Goal: Information Seeking & Learning: Find specific fact

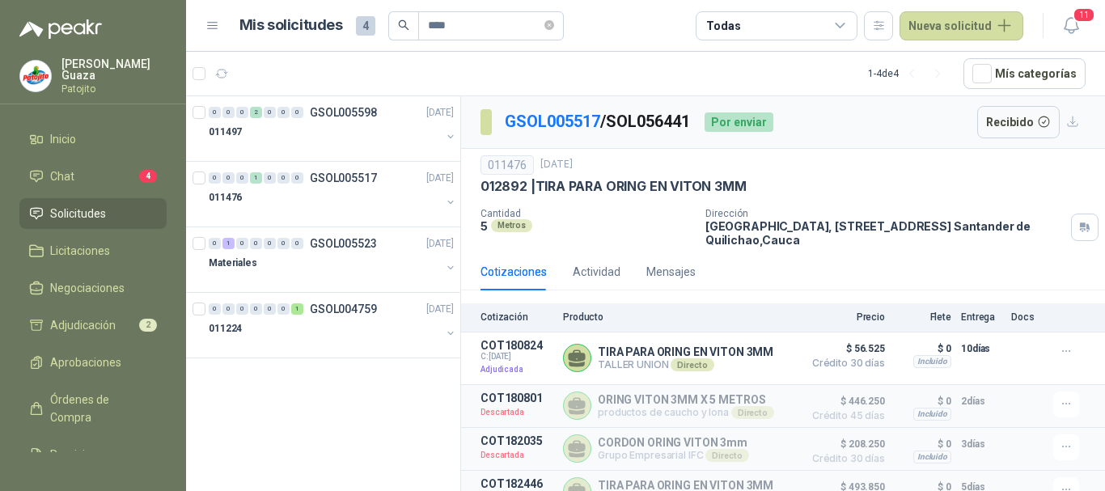
click at [112, 211] on li "Solicitudes" at bounding box center [93, 214] width 128 height 18
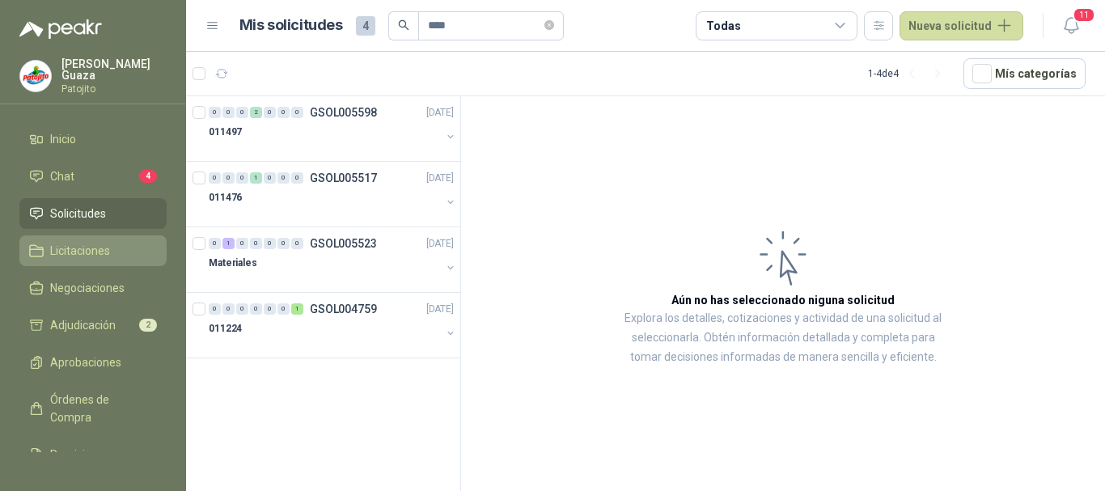
click at [101, 256] on span "Licitaciones" at bounding box center [80, 251] width 60 height 18
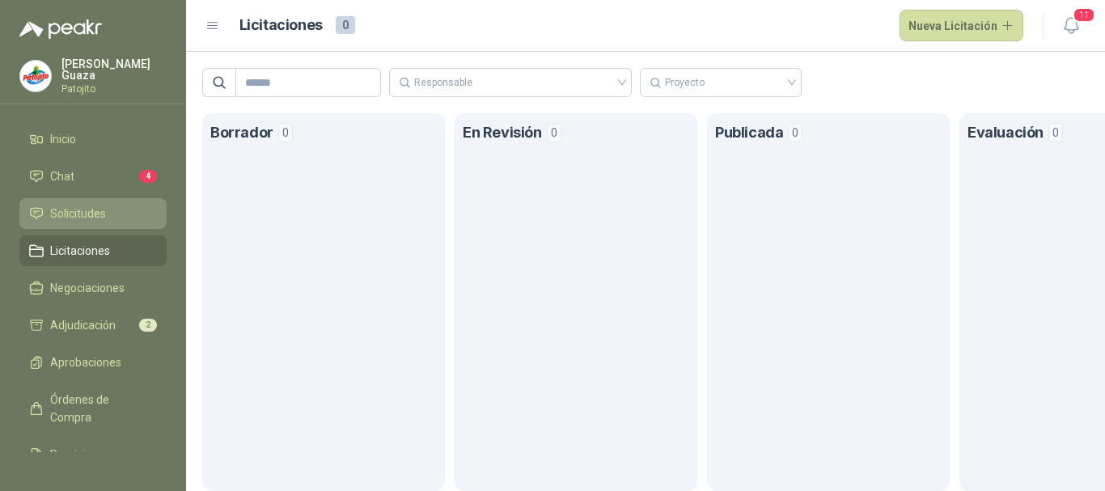
drag, startPoint x: 101, startPoint y: 205, endPoint x: 145, endPoint y: 361, distance: 162.1
click at [101, 204] on link "Solicitudes" at bounding box center [92, 213] width 147 height 31
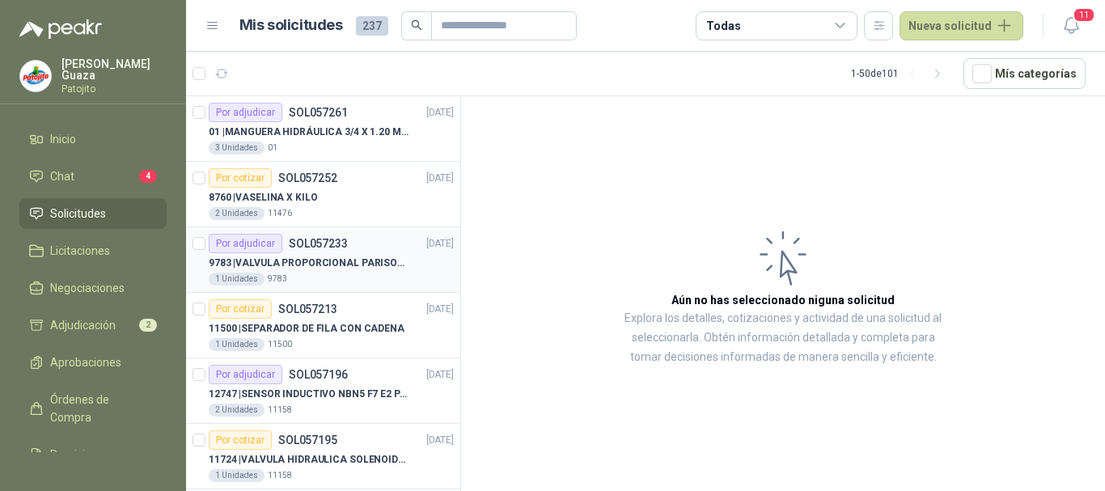
click at [373, 249] on div "Por adjudicar SOL057233 24/09/25" at bounding box center [331, 243] width 245 height 19
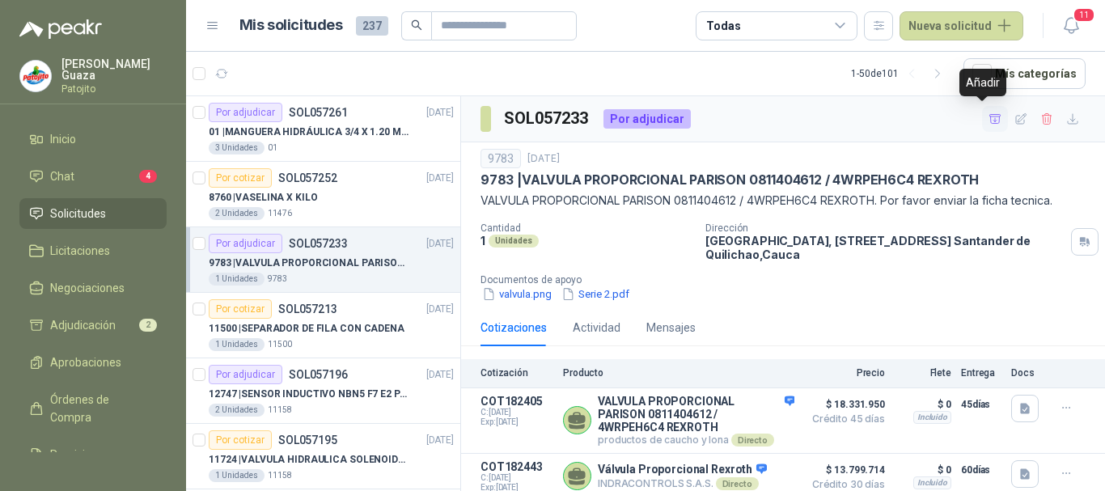
click at [989, 116] on icon "button" at bounding box center [994, 118] width 11 height 9
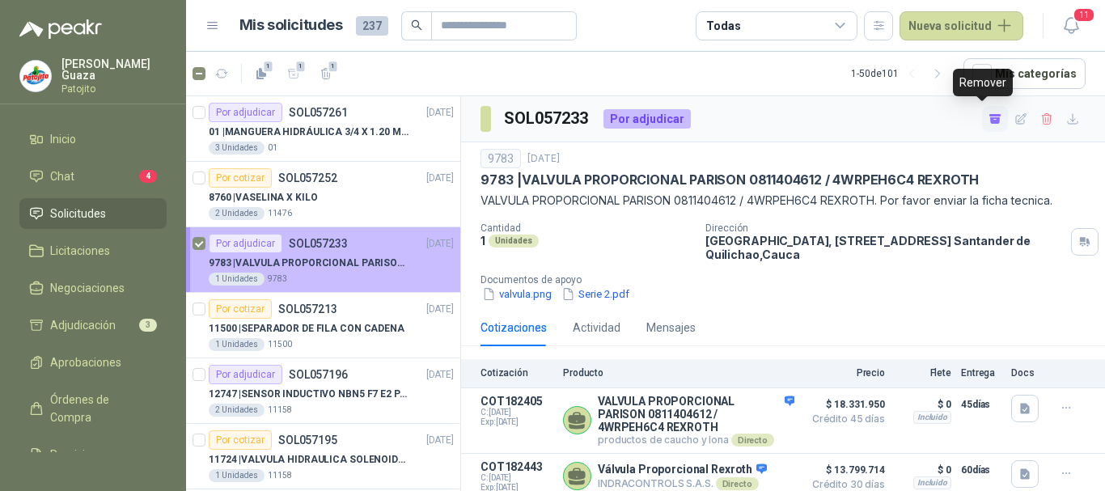
click at [191, 243] on article "Por adjudicar SOL057233 24/09/25 9783 | VALVULA PROPORCIONAL PARISON 0811404612…" at bounding box center [323, 260] width 274 height 66
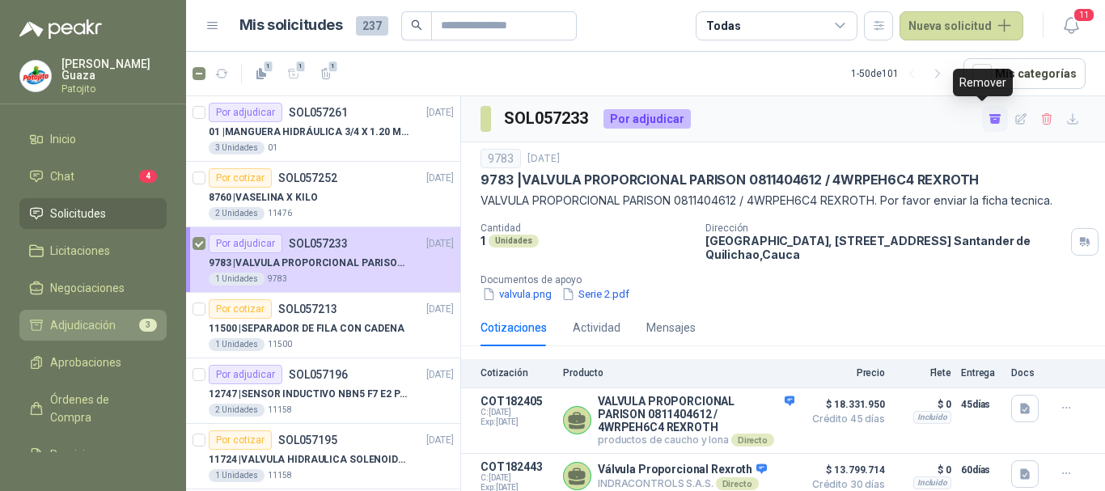
scroll to position [6, 0]
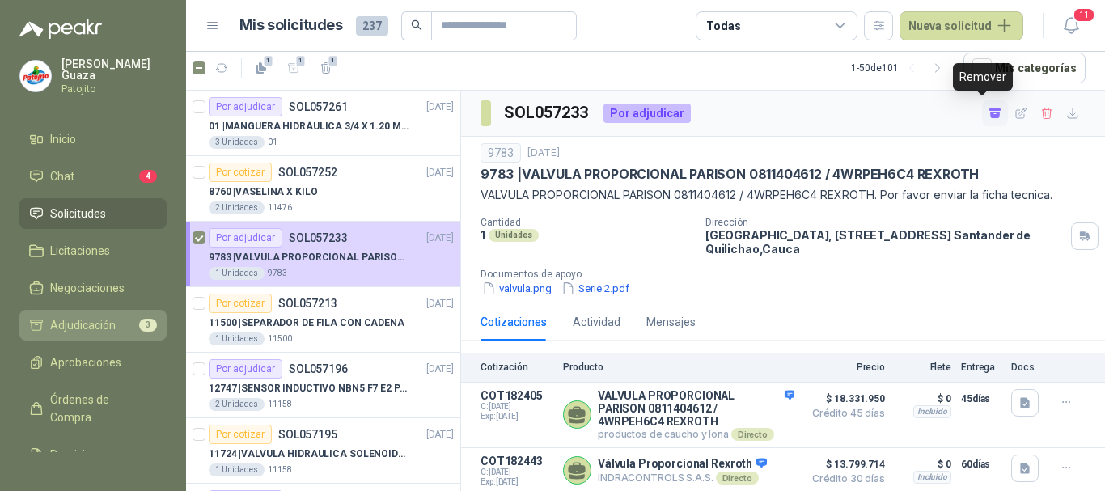
click at [51, 325] on span "Adjudicación" at bounding box center [83, 325] width 66 height 18
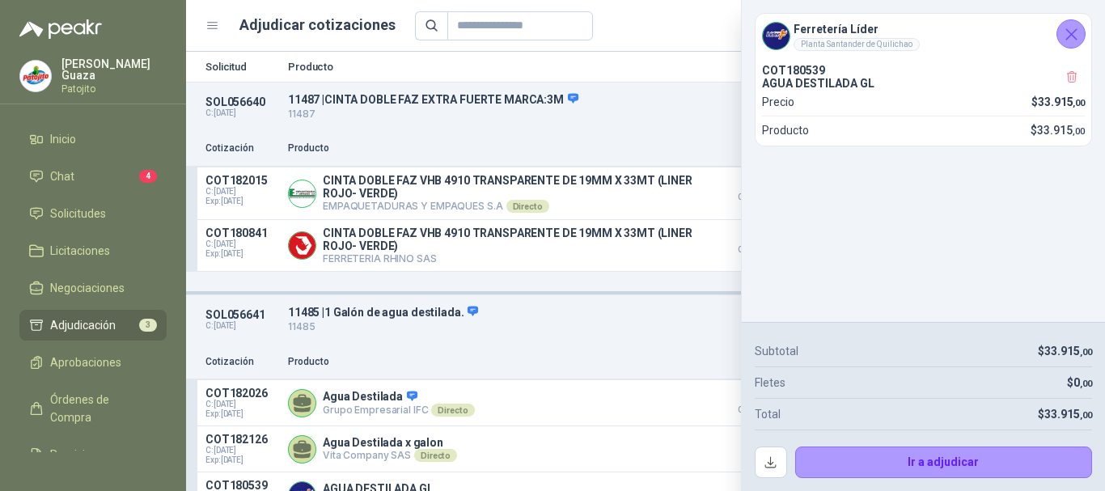
click at [1059, 32] on button "Cerrar" at bounding box center [1070, 33] width 29 height 29
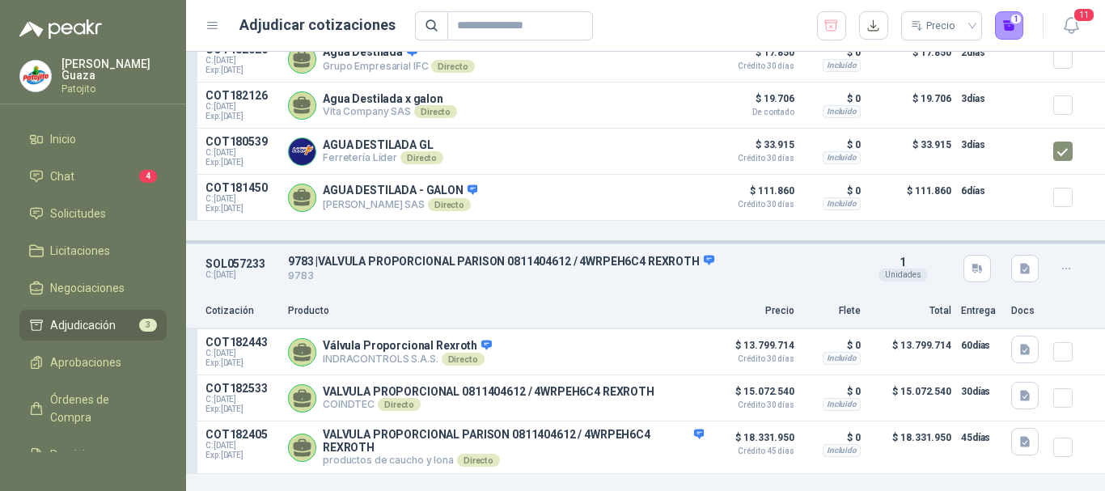
scroll to position [359, 0]
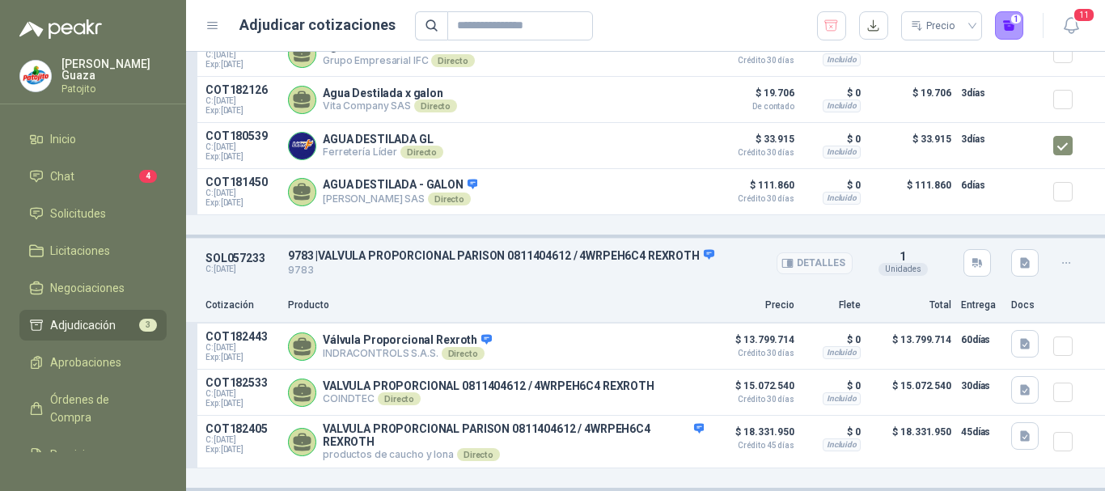
click at [399, 263] on p "9783" at bounding box center [570, 270] width 564 height 15
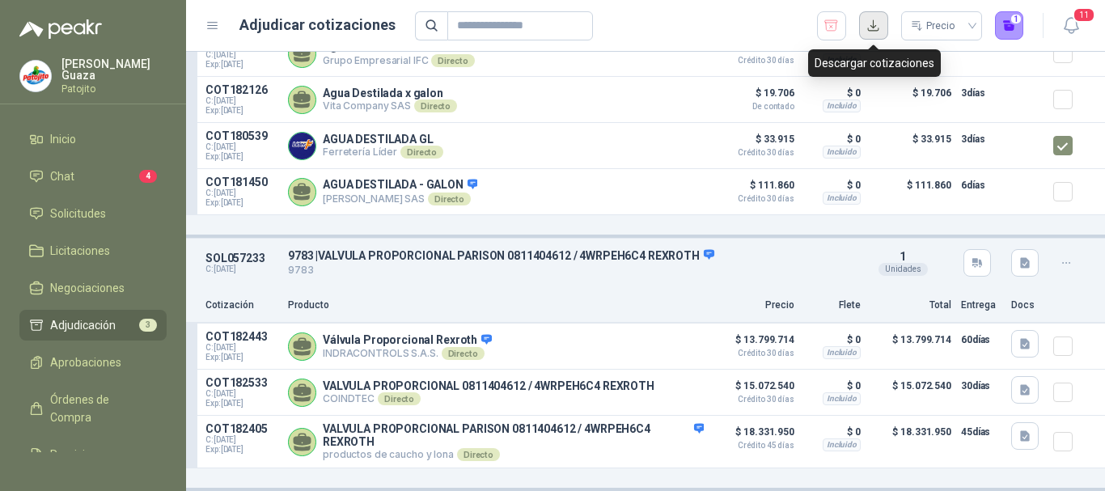
click at [868, 26] on button "button" at bounding box center [873, 25] width 29 height 29
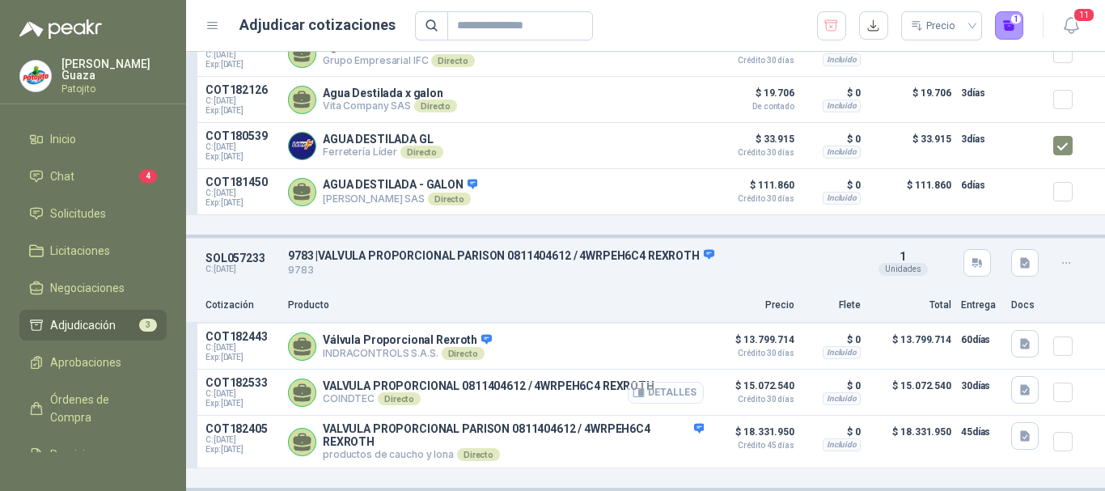
click at [647, 399] on button "Detalles" at bounding box center [666, 393] width 76 height 22
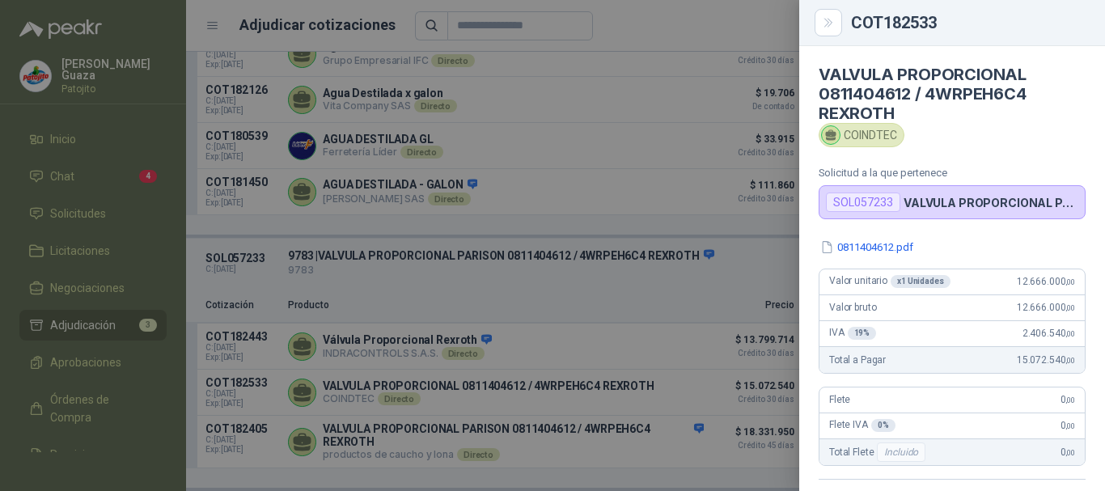
scroll to position [0, 0]
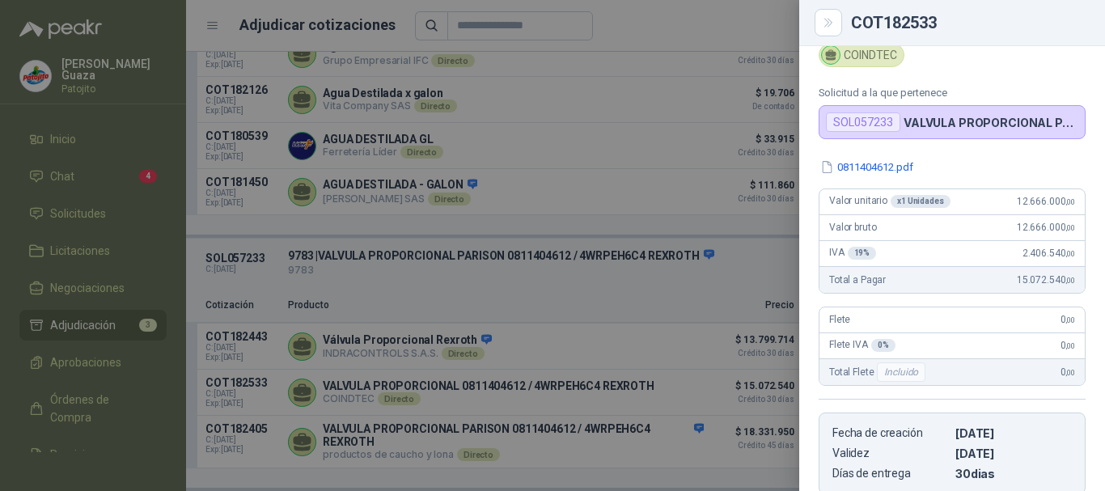
click at [518, 413] on div at bounding box center [552, 245] width 1105 height 491
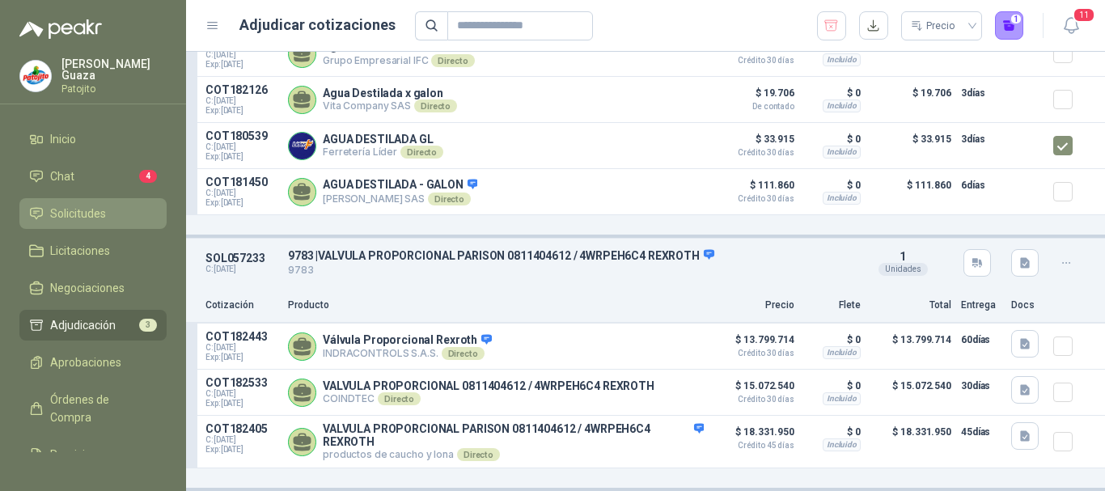
click at [69, 222] on link "Solicitudes" at bounding box center [92, 213] width 147 height 31
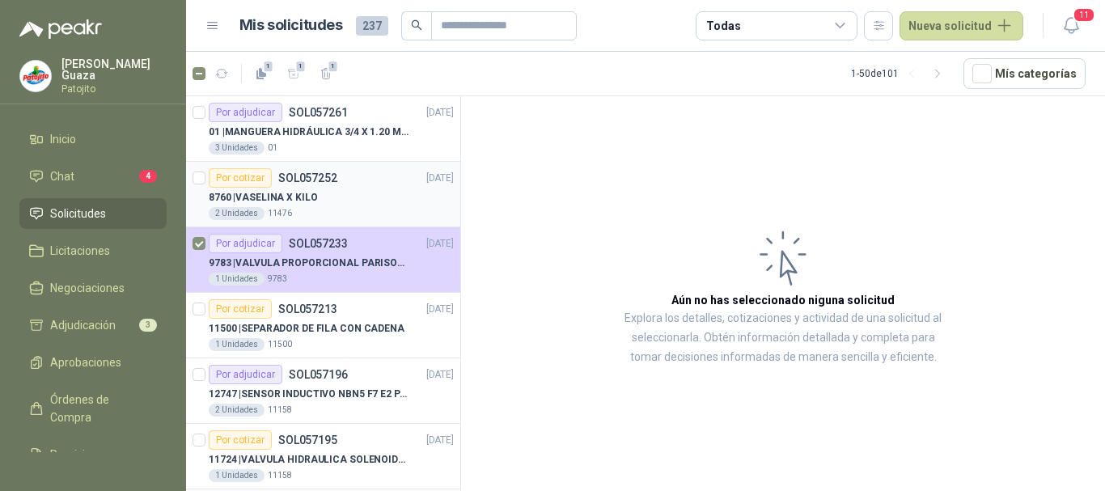
scroll to position [81, 0]
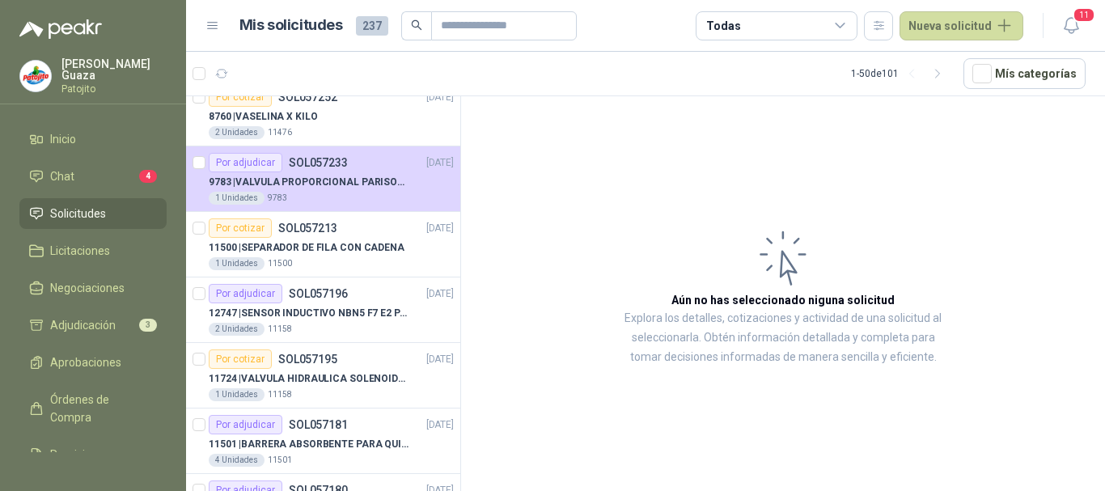
click at [646, 164] on article "Aún no has seleccionado niguna solicitud Explora los detalles, cotizaciones y a…" at bounding box center [783, 296] width 644 height 400
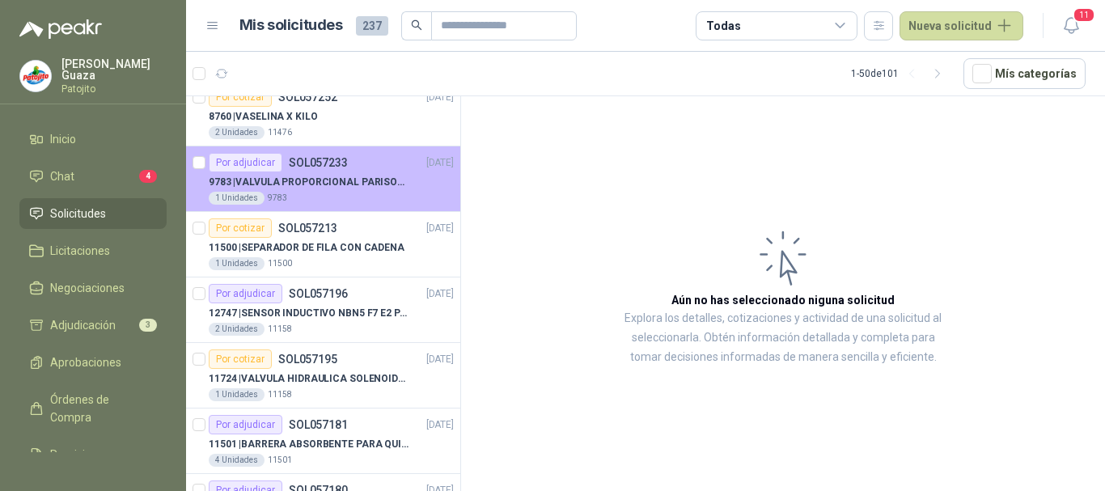
click at [375, 169] on div "Por adjudicar SOL057233 24/09/25" at bounding box center [331, 162] width 245 height 19
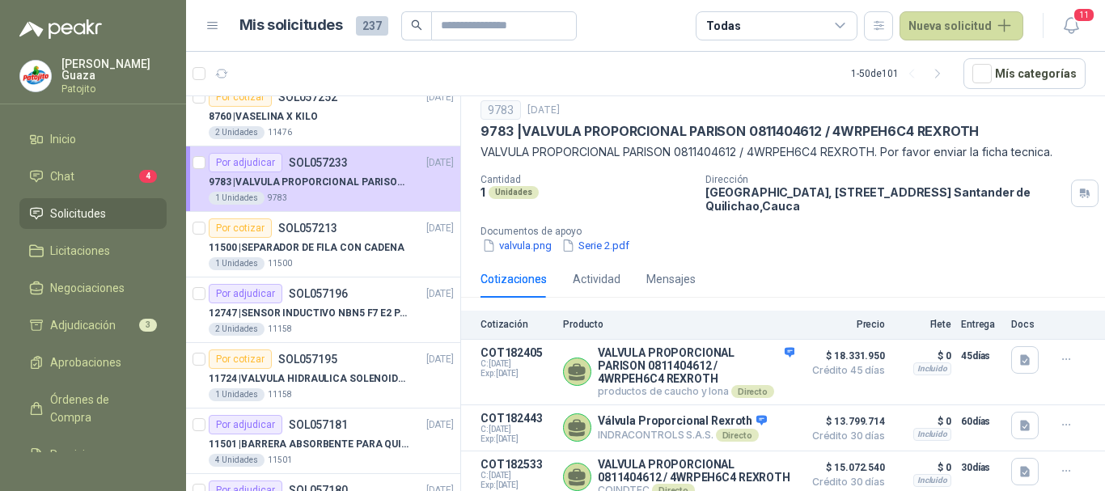
scroll to position [74, 0]
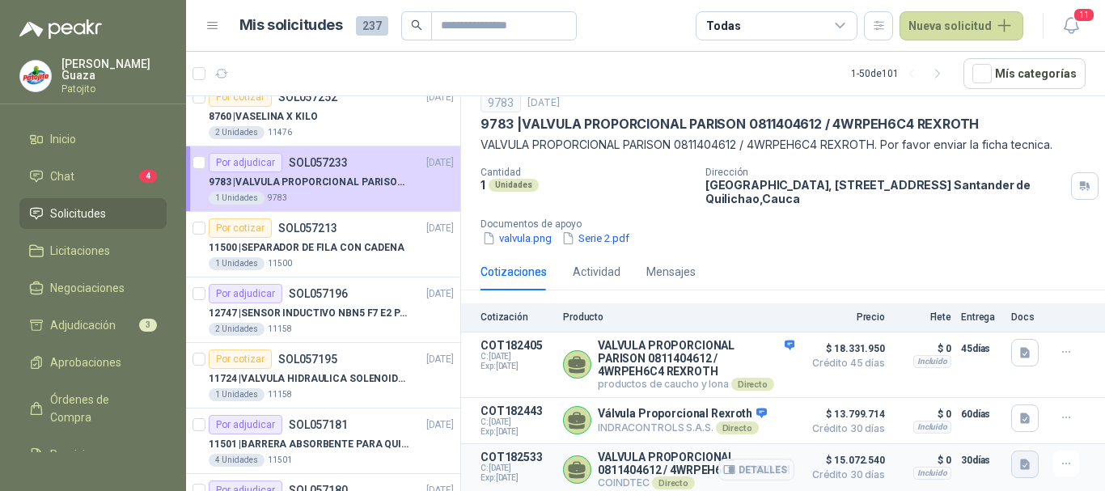
click at [1020, 459] on icon "button" at bounding box center [1025, 464] width 10 height 11
click at [956, 417] on button "0811404612.pdf" at bounding box center [967, 412] width 96 height 17
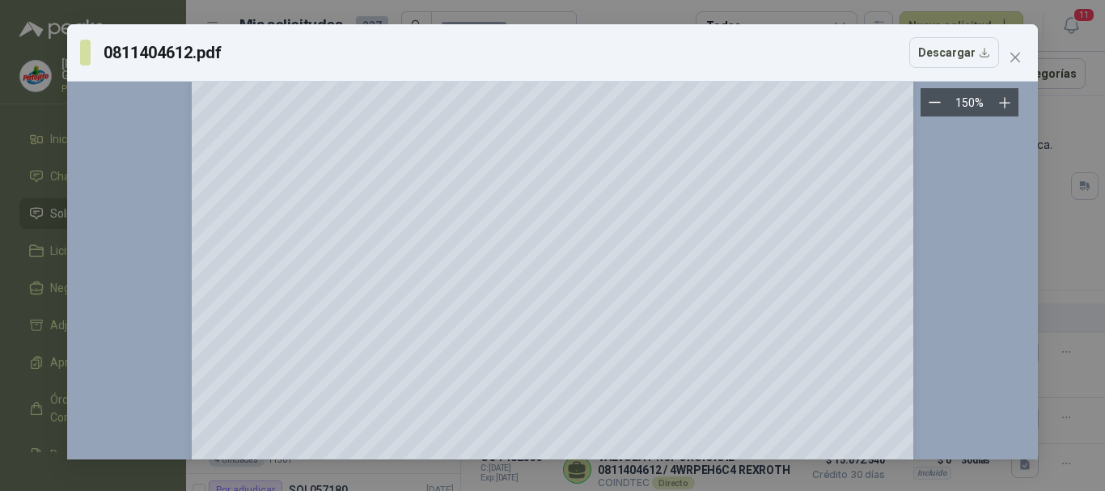
scroll to position [647, 0]
click at [1022, 62] on span "Close" at bounding box center [1015, 57] width 26 height 13
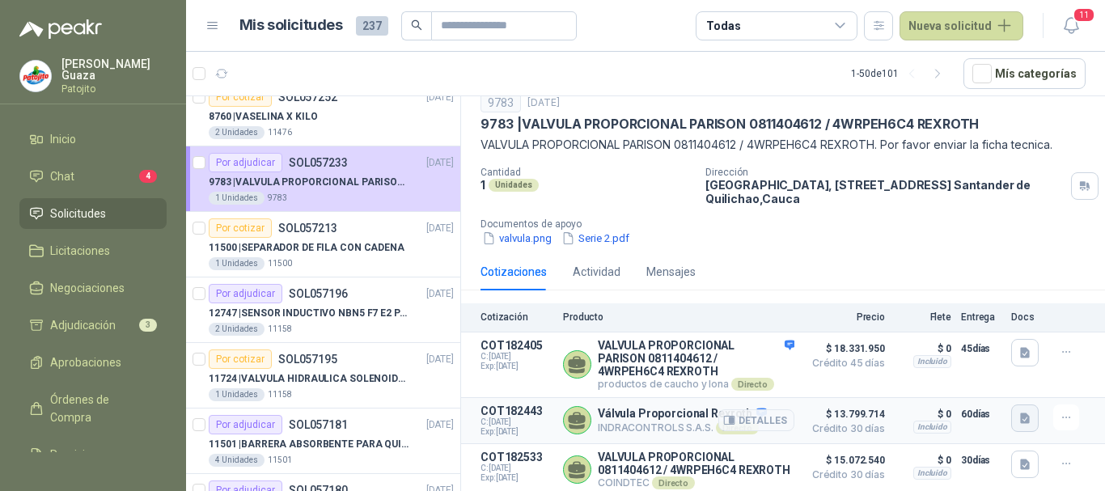
click at [1018, 412] on icon "button" at bounding box center [1025, 419] width 14 height 14
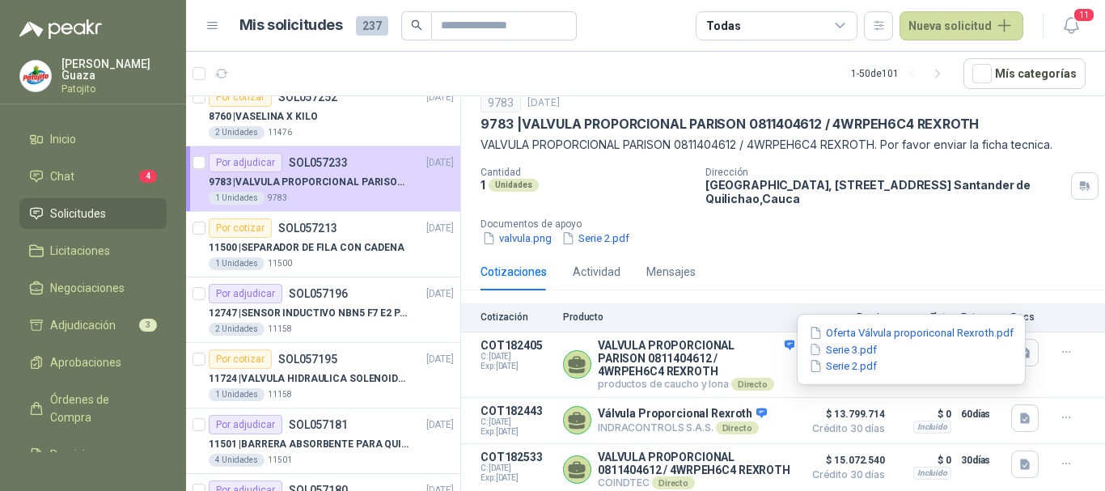
click at [873, 253] on div "Cotizaciones Actividad Mensajes" at bounding box center [782, 271] width 605 height 37
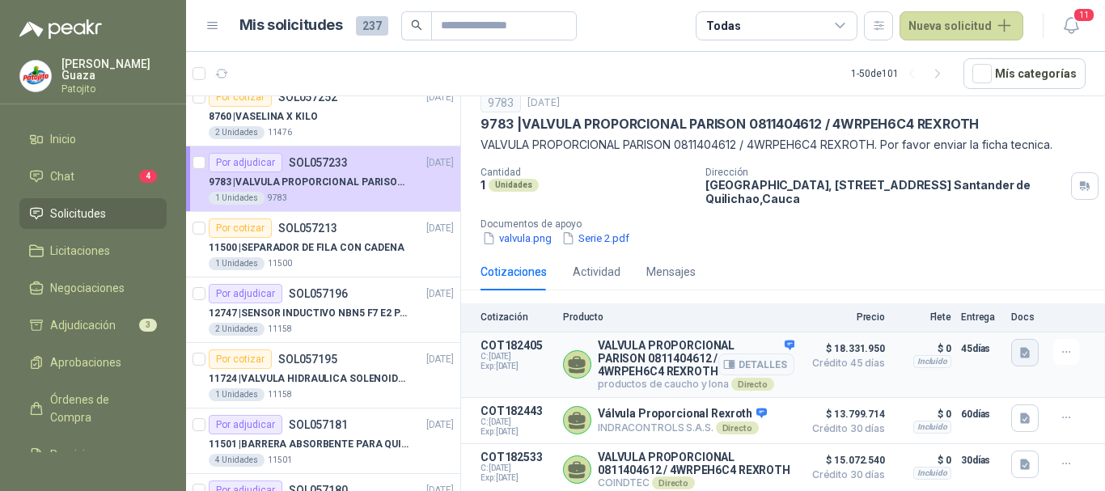
click at [1018, 339] on button "button" at bounding box center [1024, 352] width 27 height 27
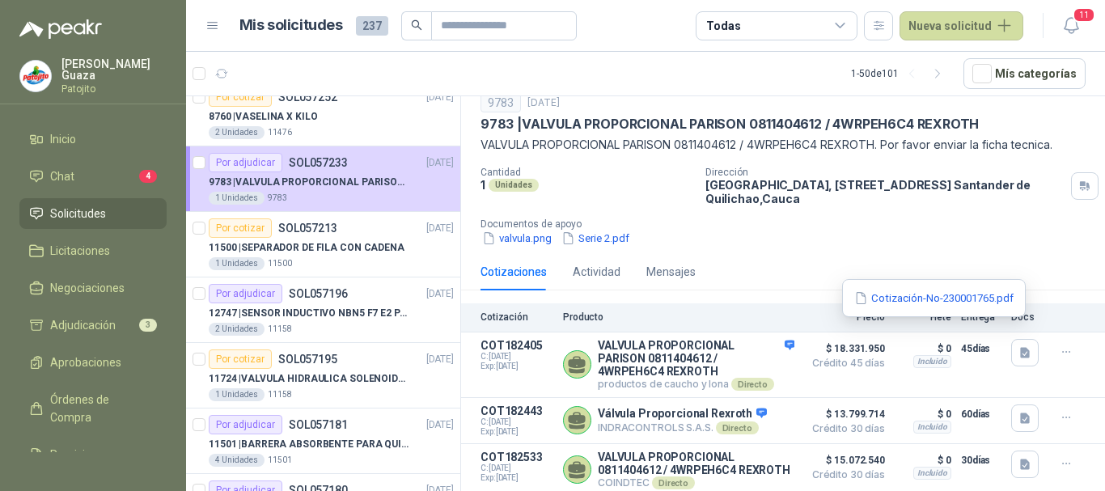
click at [893, 253] on div "Cotizaciones Actividad Mensajes" at bounding box center [782, 271] width 605 height 37
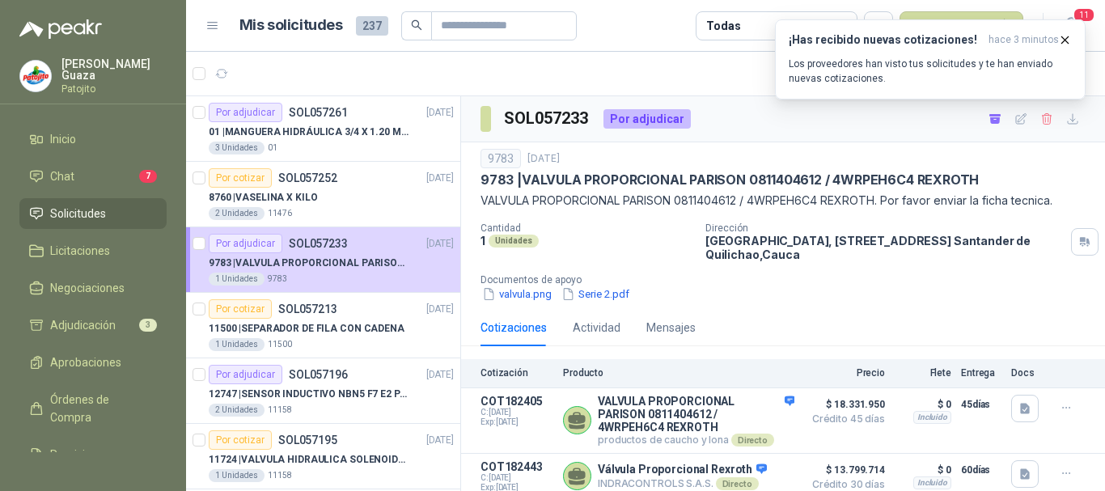
scroll to position [74, 0]
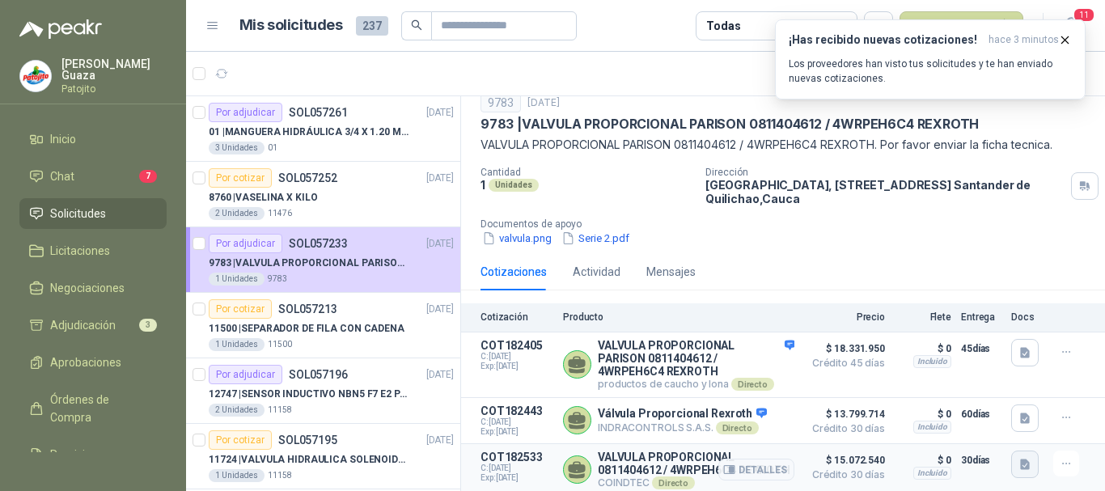
click at [1018, 458] on icon "button" at bounding box center [1025, 465] width 14 height 14
click at [982, 416] on button "0811404612.pdf" at bounding box center [967, 412] width 96 height 17
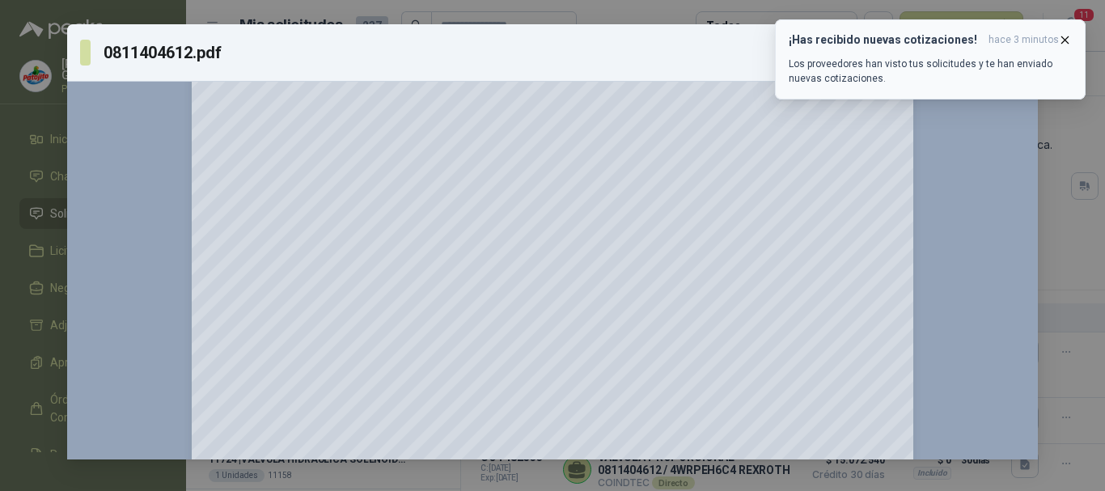
click at [1067, 32] on button "¡Has recibido nuevas cotizaciones! hace 3 minutos Los proveedores han visto tus…" at bounding box center [930, 59] width 311 height 80
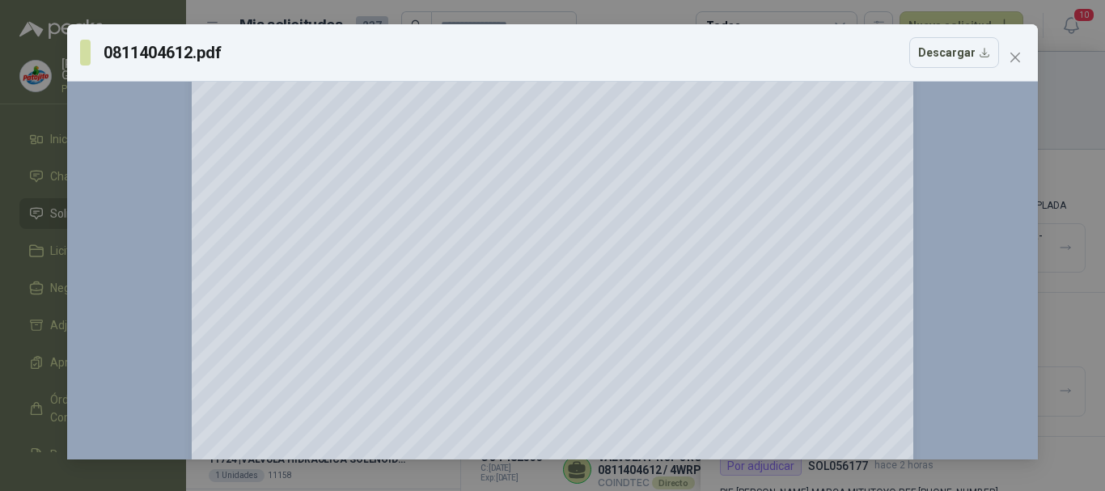
scroll to position [1132, 0]
drag, startPoint x: 1013, startPoint y: 52, endPoint x: 658, endPoint y: 112, distance: 360.2
click at [1013, 53] on icon "close" at bounding box center [1014, 57] width 13 height 13
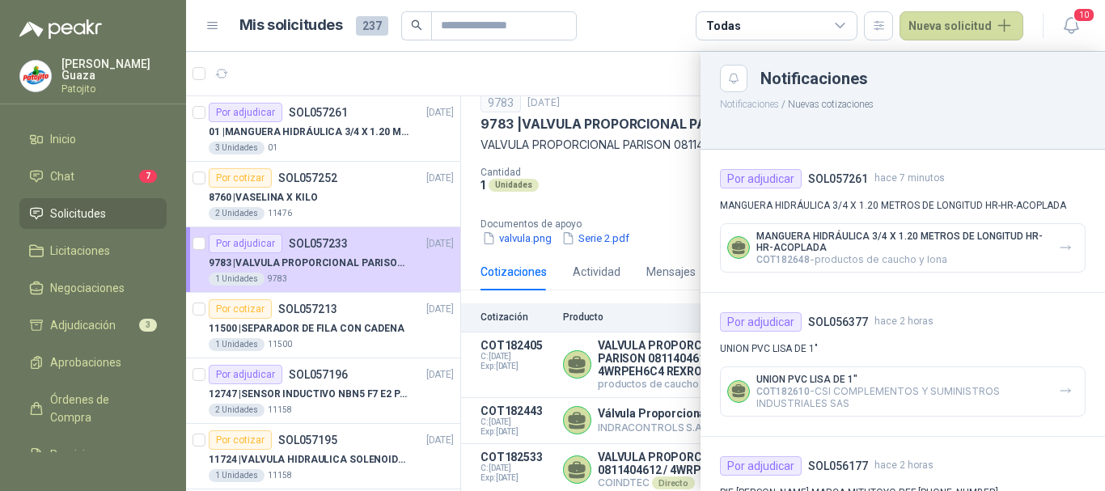
click at [622, 188] on div at bounding box center [645, 271] width 919 height 439
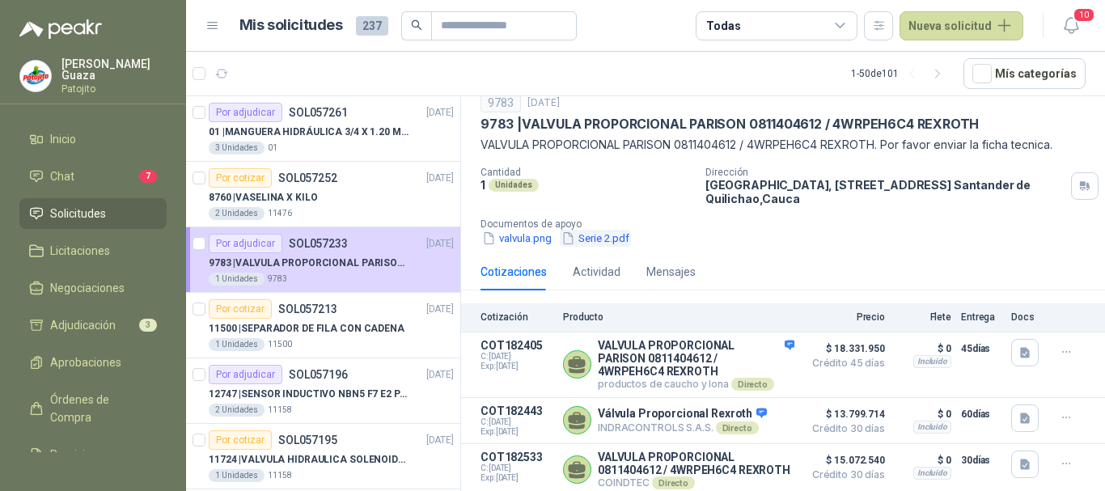
click at [597, 230] on button "Serie 2.pdf" at bounding box center [595, 238] width 71 height 17
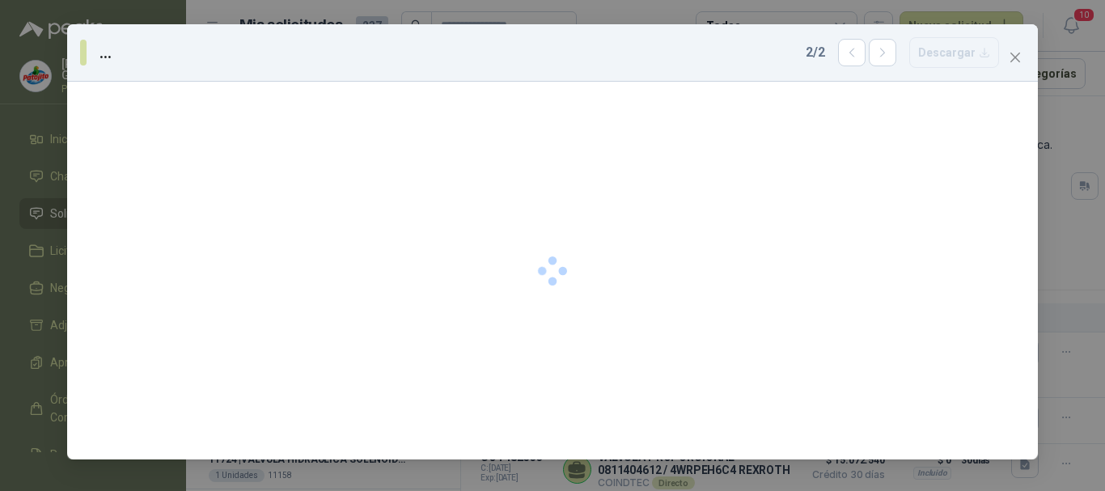
click at [597, 221] on div at bounding box center [552, 271] width 970 height 378
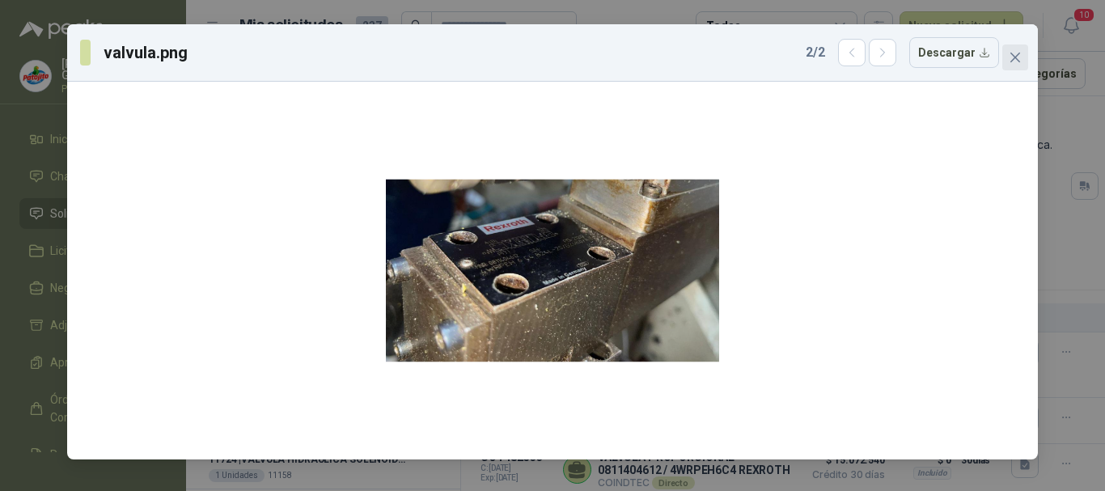
drag, startPoint x: 1025, startPoint y: 51, endPoint x: 725, endPoint y: 183, distance: 327.7
click at [1024, 51] on span "Close" at bounding box center [1015, 57] width 26 height 13
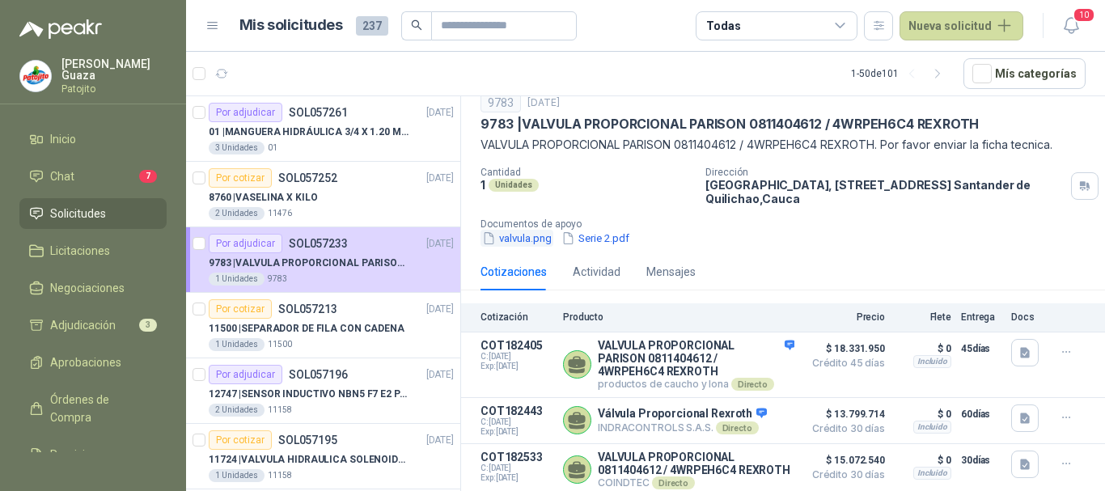
click at [532, 230] on button "valvula.png" at bounding box center [516, 238] width 73 height 17
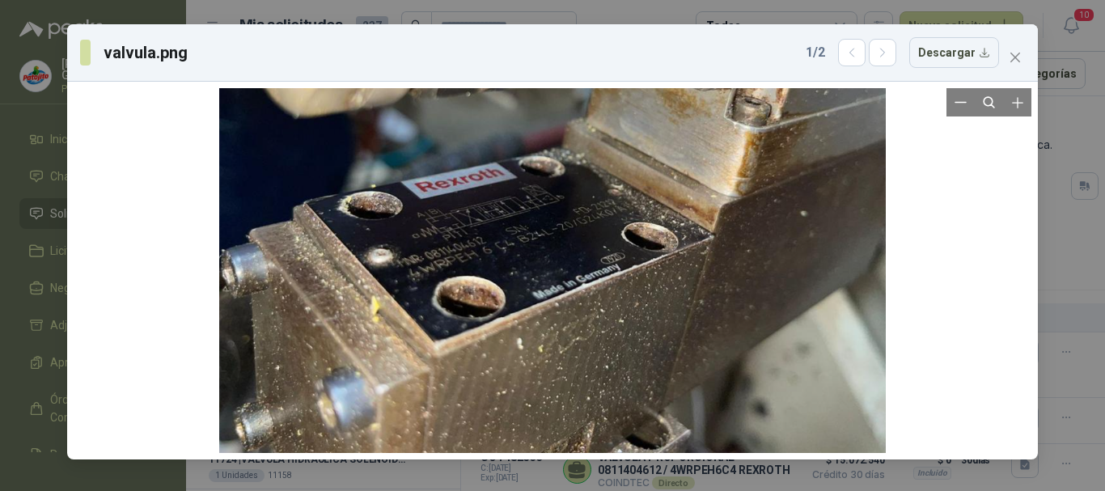
click at [532, 219] on div at bounding box center [552, 271] width 970 height 378
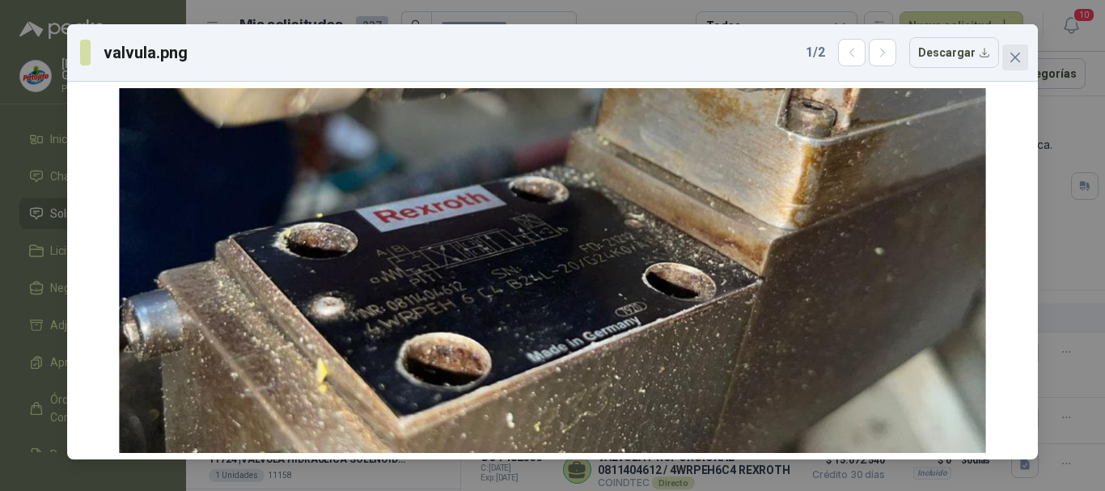
click at [1013, 54] on icon "close" at bounding box center [1014, 57] width 13 height 13
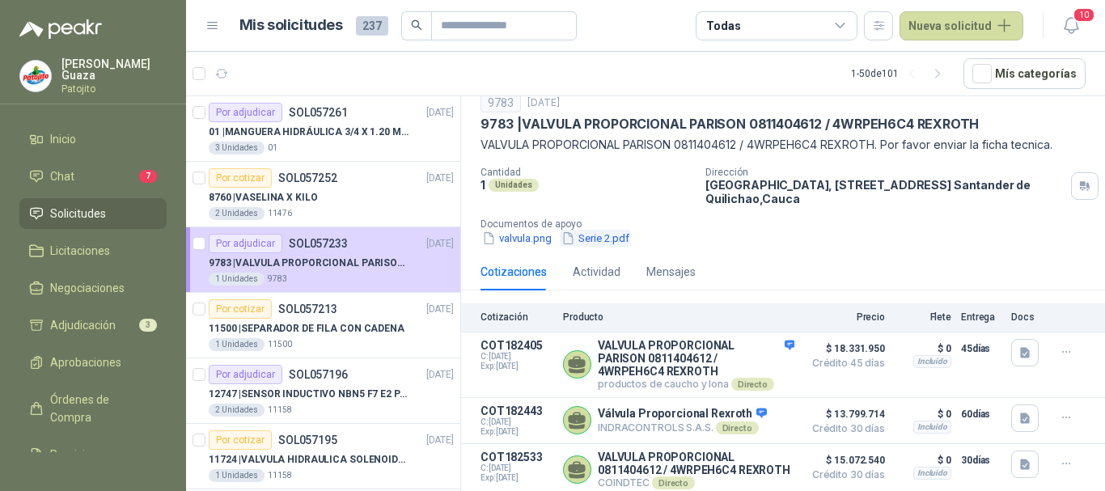
click at [596, 230] on button "Serie 2.pdf" at bounding box center [595, 238] width 71 height 17
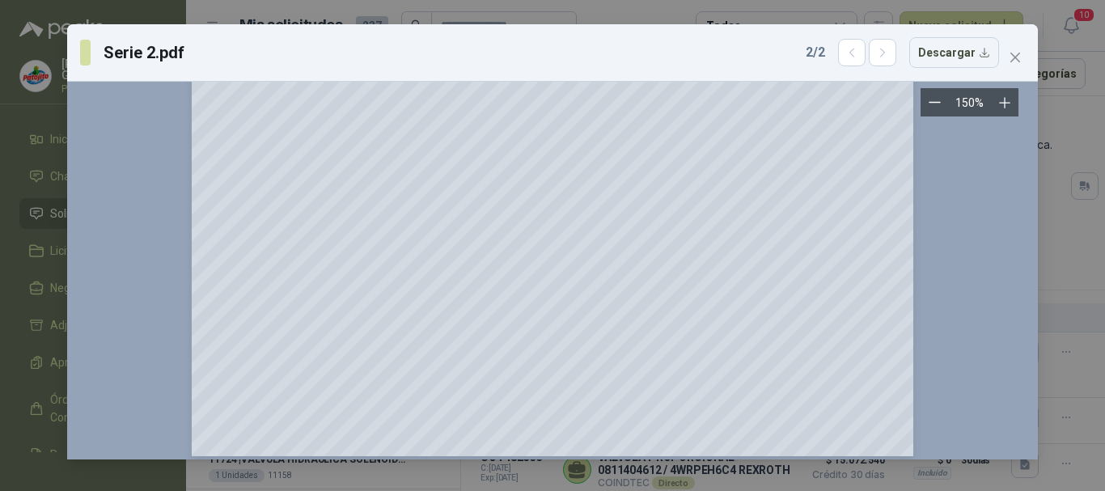
scroll to position [4529, 0]
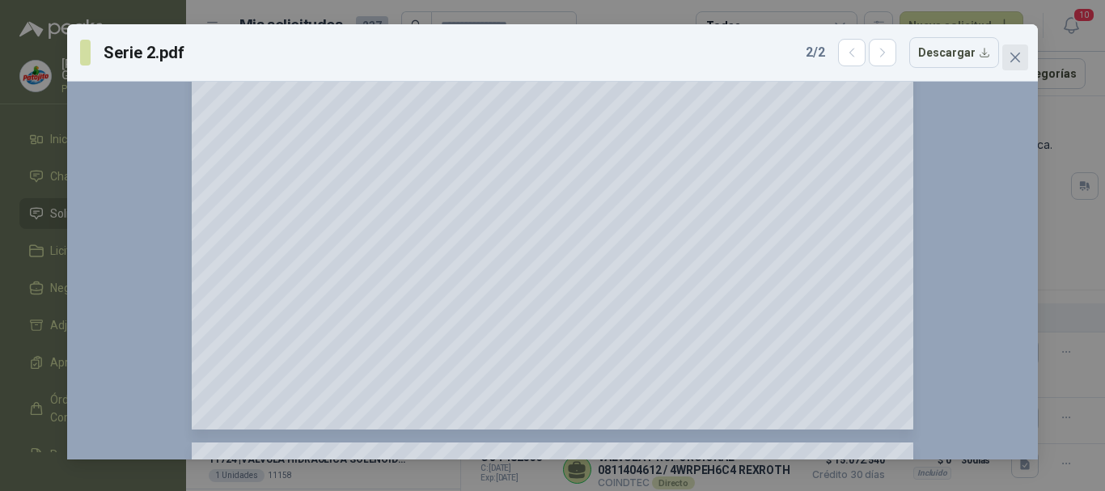
click at [1009, 49] on button "Close" at bounding box center [1015, 57] width 26 height 26
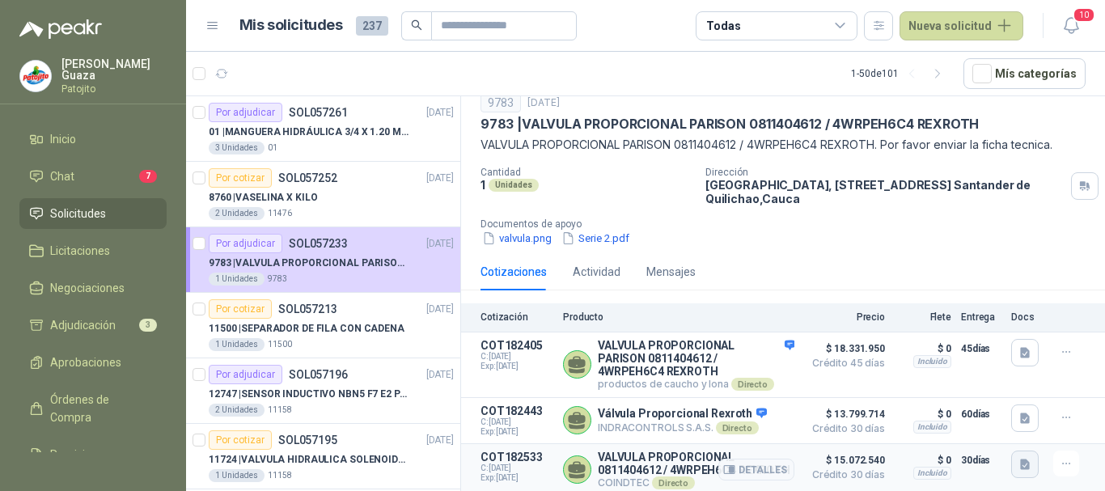
click at [1020, 459] on icon "button" at bounding box center [1025, 464] width 10 height 11
click at [997, 417] on button "0811404612.pdf" at bounding box center [967, 412] width 96 height 17
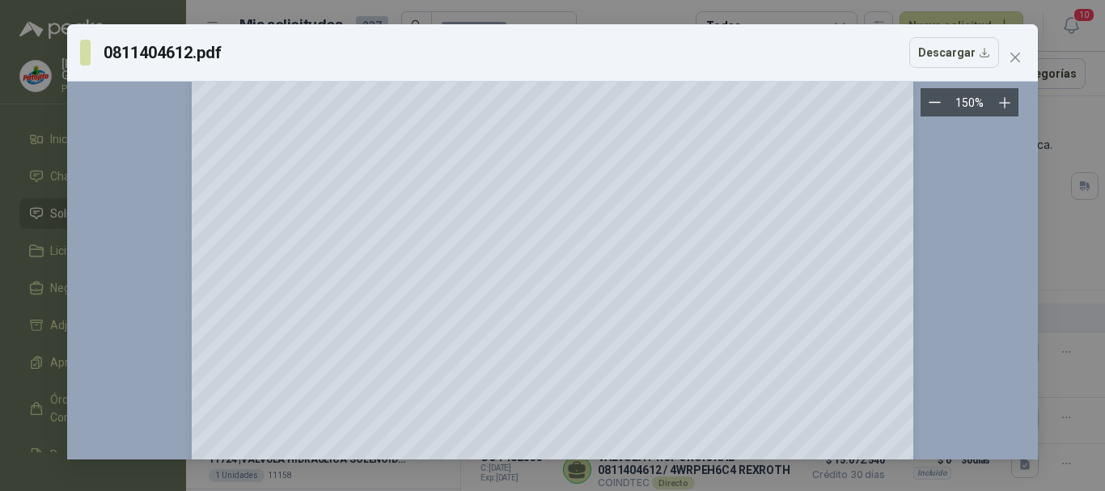
scroll to position [1213, 0]
click at [1017, 56] on icon "close" at bounding box center [1015, 58] width 10 height 10
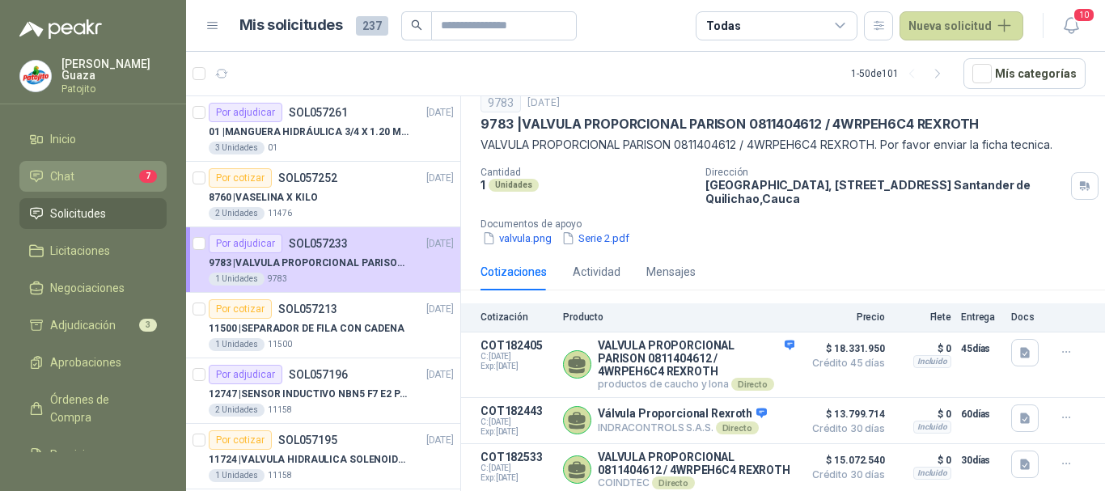
click at [95, 179] on li "Chat 7" at bounding box center [93, 176] width 128 height 18
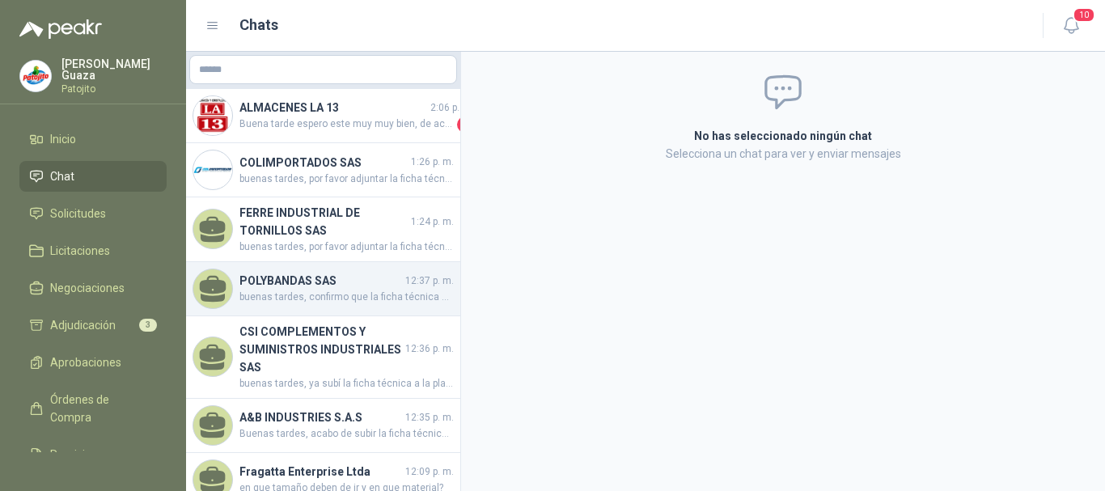
click at [319, 290] on span "buenas tardes, confirmo que la ficha técnica de la manguera no está allí, por f…" at bounding box center [346, 297] width 214 height 15
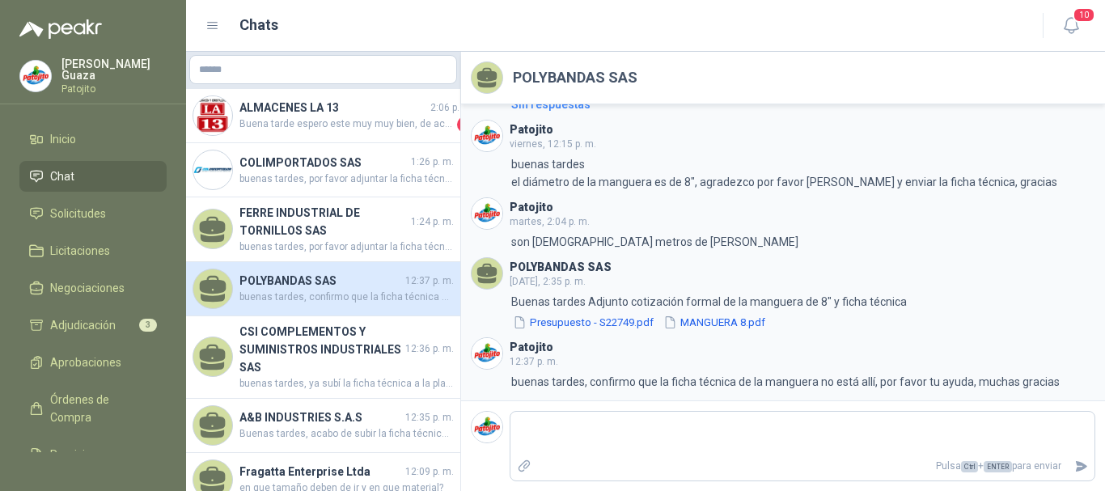
drag, startPoint x: 58, startPoint y: 214, endPoint x: 184, endPoint y: 222, distance: 126.4
click at [58, 215] on span "Solicitudes" at bounding box center [78, 214] width 56 height 18
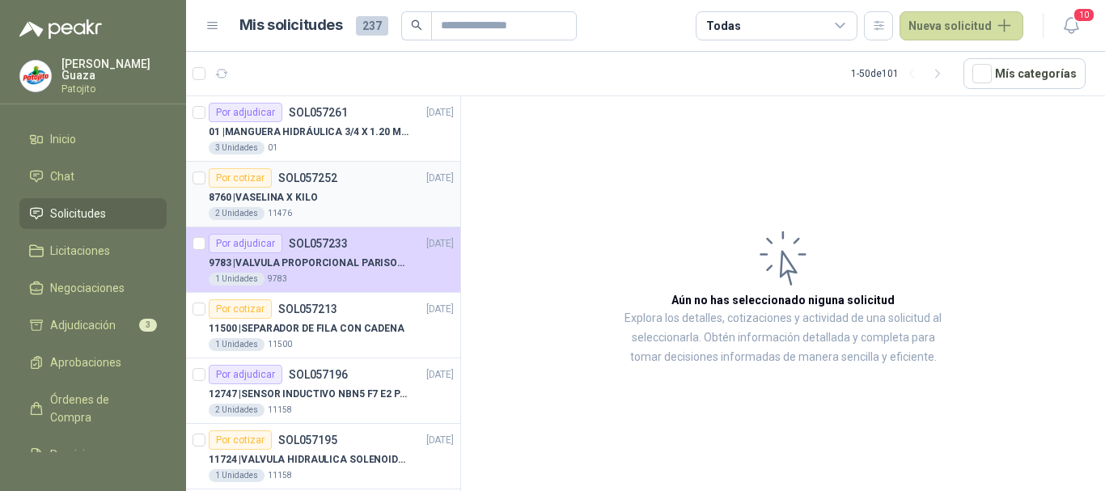
click at [296, 191] on p "8760 | VASELINA X KILO" at bounding box center [263, 197] width 108 height 15
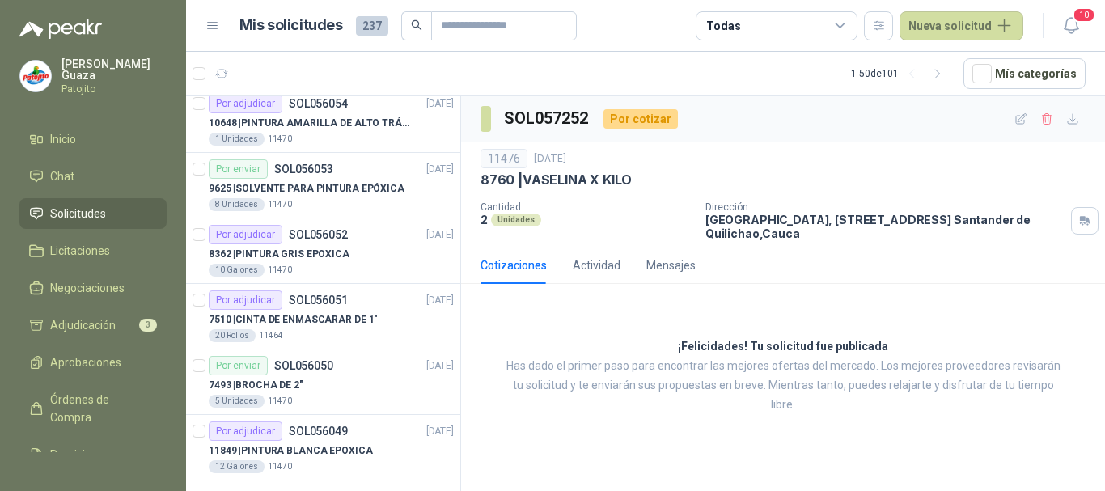
scroll to position [2898, 0]
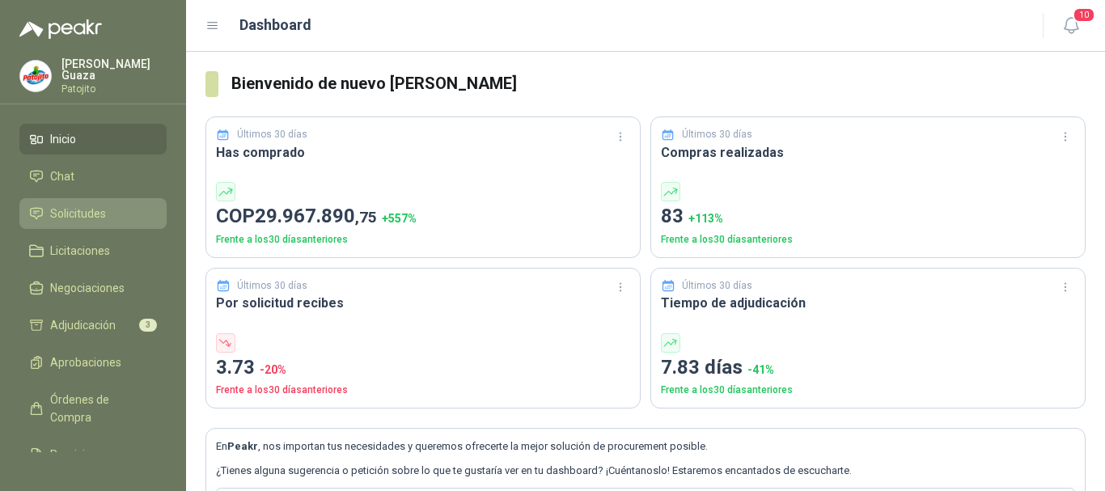
click at [70, 228] on link "Solicitudes" at bounding box center [92, 213] width 147 height 31
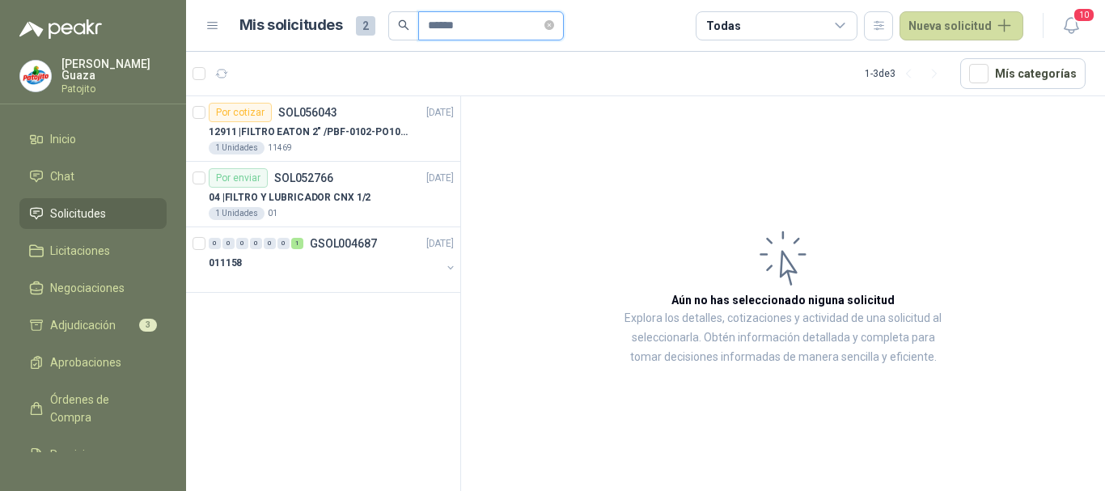
click at [500, 30] on input "******" at bounding box center [484, 25] width 113 height 27
type input "******"
click at [340, 132] on p "12911 | FILTRO EATON 2" /PBF-0102-PO10-020A" at bounding box center [309, 132] width 201 height 15
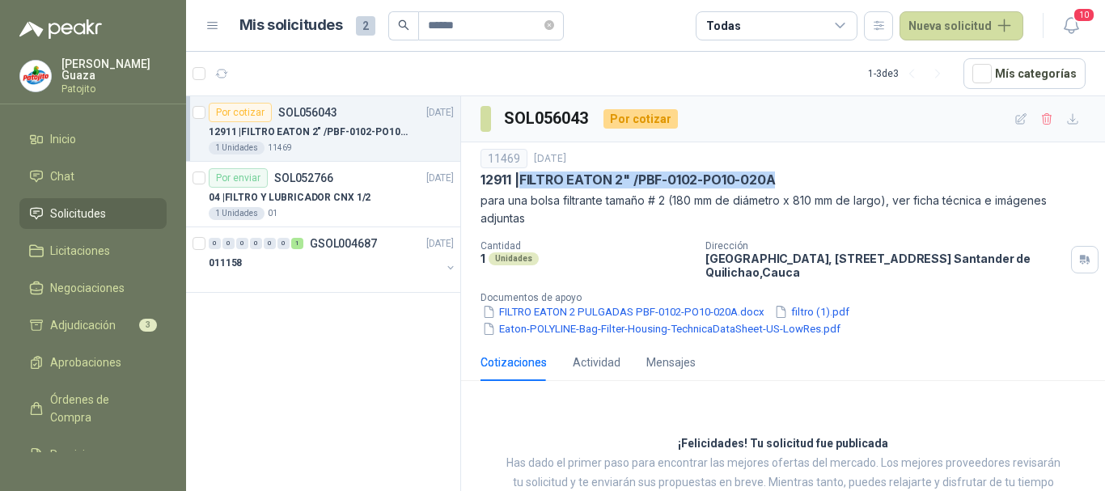
drag, startPoint x: 526, startPoint y: 183, endPoint x: 782, endPoint y: 177, distance: 256.4
click at [782, 177] on div "12911 | FILTRO EATON 2" /PBF-0102-PO10-020A" at bounding box center [782, 179] width 605 height 17
copy p "FILTRO EATON 2" /PBF-0102-PO10-020A"
click at [599, 227] on p "para una bolsa filtrante tamaño # 2 (180 mm de diámetro x 810 mm de largo), ver…" at bounding box center [782, 210] width 605 height 36
drag, startPoint x: 527, startPoint y: 176, endPoint x: 777, endPoint y: 184, distance: 250.0
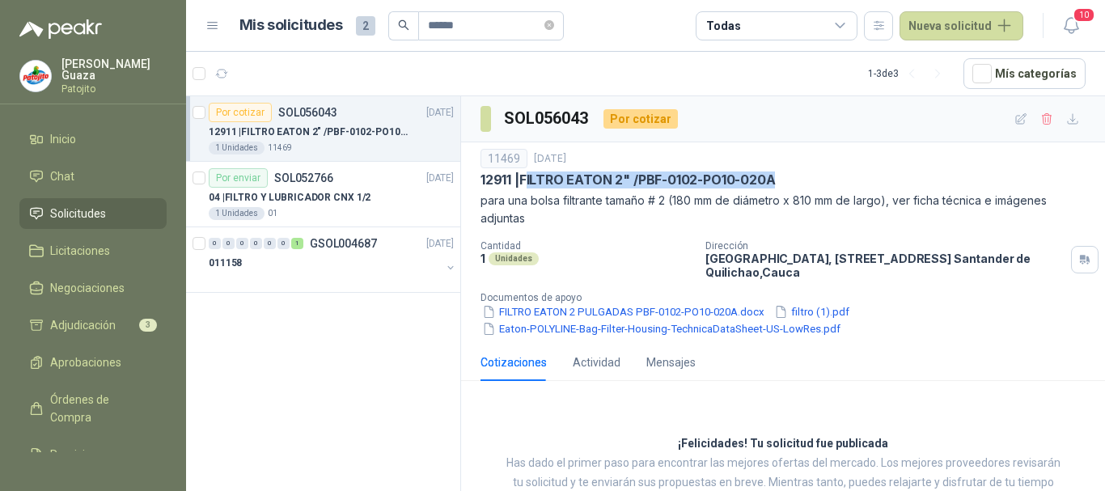
click at [775, 184] on p "12911 | FILTRO EATON 2" /PBF-0102-PO10-020A" at bounding box center [627, 179] width 294 height 17
drag, startPoint x: 785, startPoint y: 180, endPoint x: 523, endPoint y: 171, distance: 262.2
click at [523, 171] on div "11469 [DATE] 12911 | FILTRO [PERSON_NAME] 2" /PBF-0102-PO10-020A para una bolsa…" at bounding box center [782, 188] width 605 height 78
copy p "FILTRO EATON 2" /PBF-0102-PO10-020A"
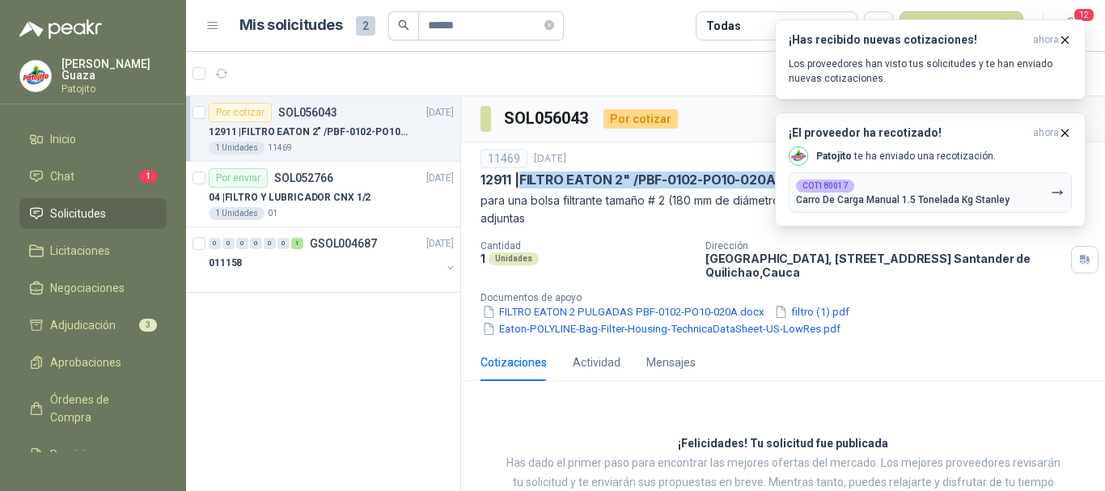
copy p "FILTRO EATON 2" /PBF-0102-PO10-020A"
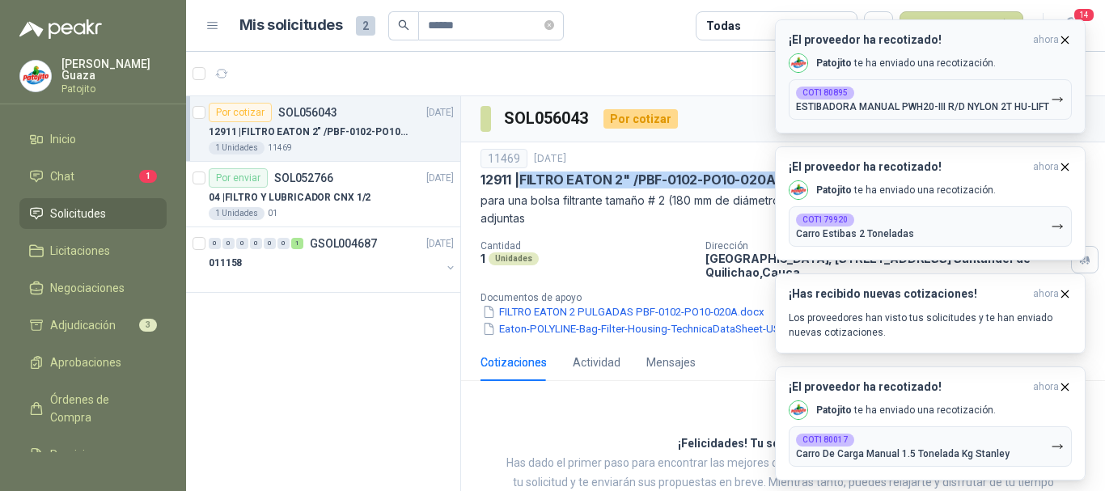
click at [1059, 39] on icon "button" at bounding box center [1065, 40] width 14 height 14
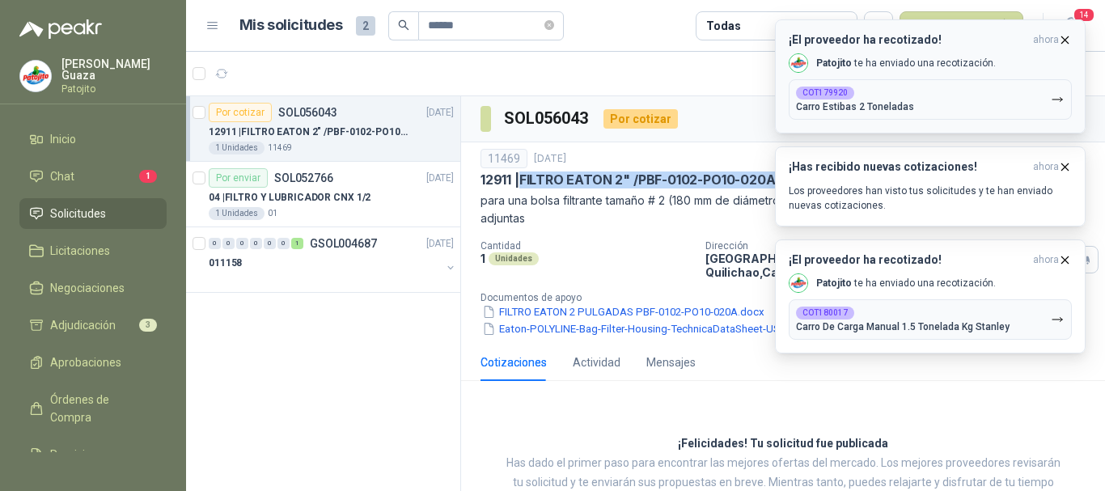
click at [1067, 37] on icon "button" at bounding box center [1065, 39] width 6 height 6
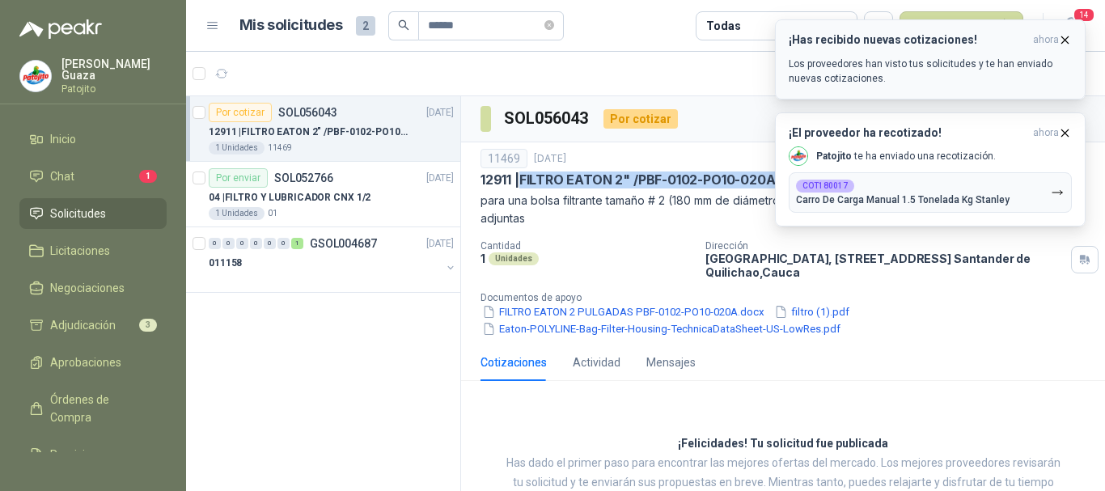
click at [1065, 43] on icon "button" at bounding box center [1065, 40] width 14 height 14
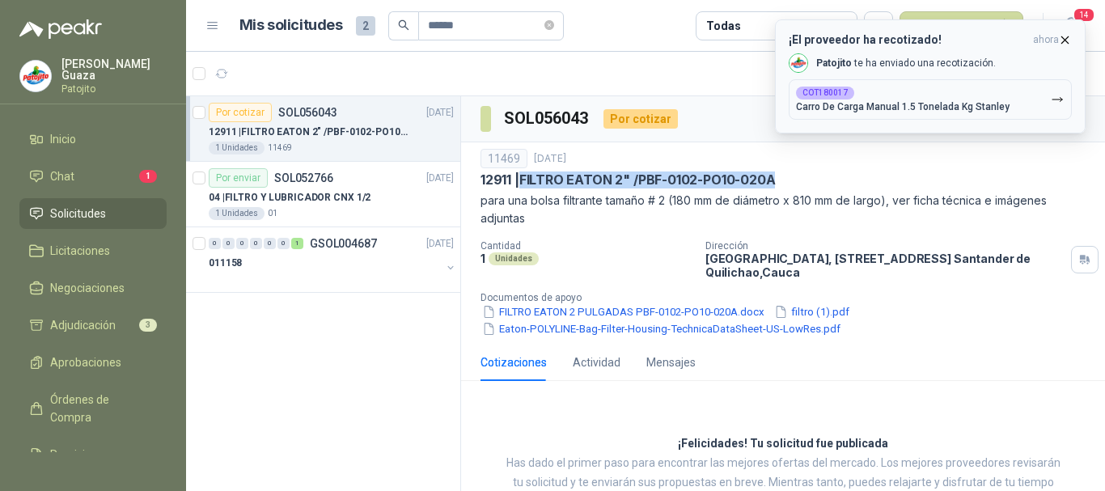
click at [1067, 40] on icon "button" at bounding box center [1065, 40] width 14 height 14
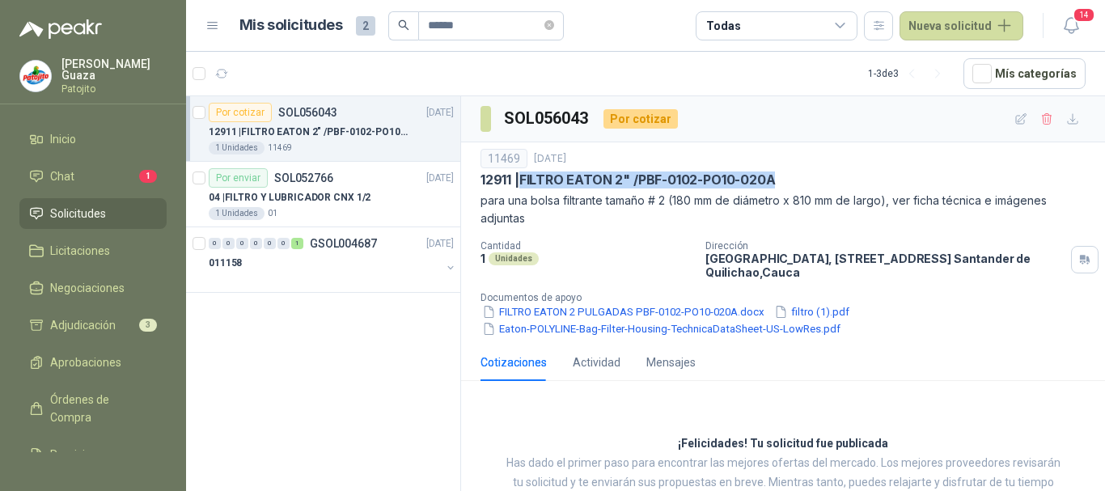
scroll to position [55, 0]
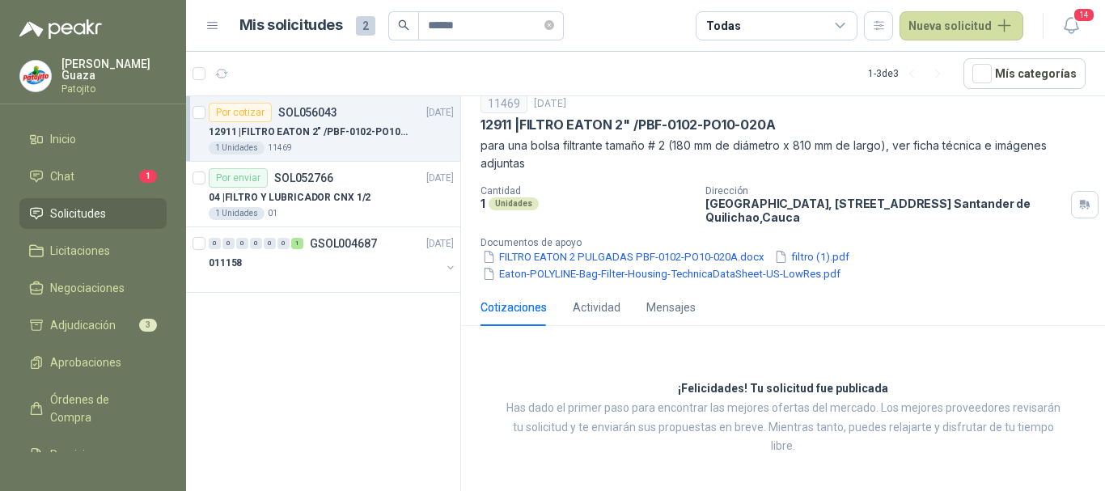
click at [371, 379] on div "Por cotizar SOL056043 [DATE] 12911 | FILTRO [PERSON_NAME] 2" /PBF-0102-PO10-020…" at bounding box center [323, 296] width 275 height 400
click at [103, 180] on li "Chat 1" at bounding box center [93, 176] width 128 height 18
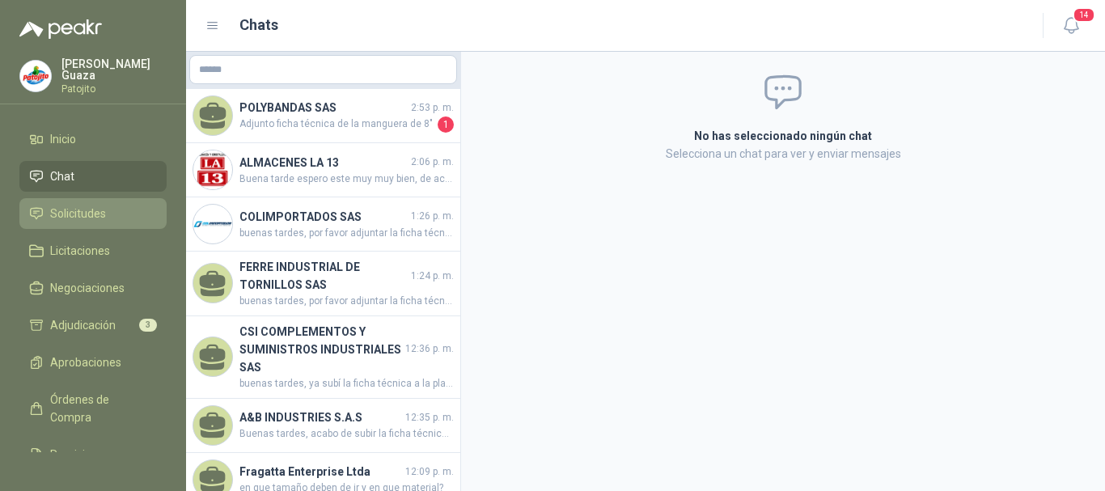
drag, startPoint x: 106, startPoint y: 230, endPoint x: 114, endPoint y: 210, distance: 21.8
click at [106, 230] on ul "Inicio Chat Solicitudes Licitaciones Negociaciones Adjudicación 3 Aprobaciones …" at bounding box center [93, 288] width 186 height 328
click at [114, 209] on li "Solicitudes" at bounding box center [93, 214] width 128 height 18
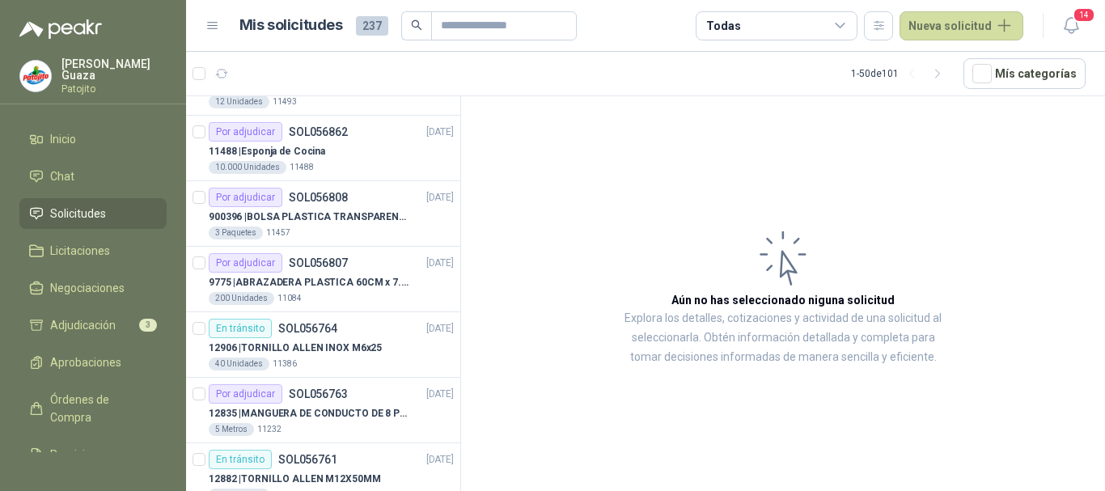
scroll to position [647, 0]
